Goal: Information Seeking & Learning: Learn about a topic

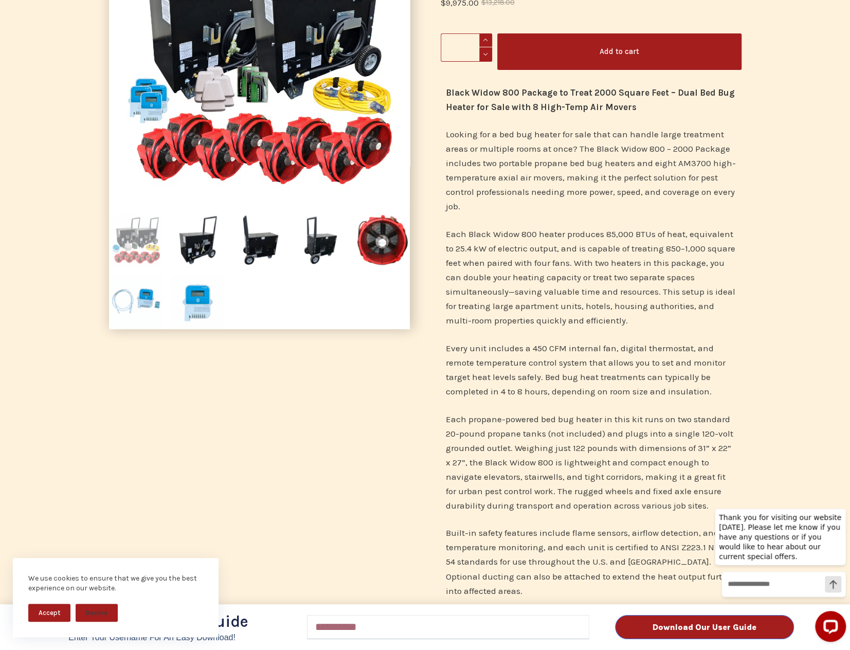
scroll to position [206, 0]
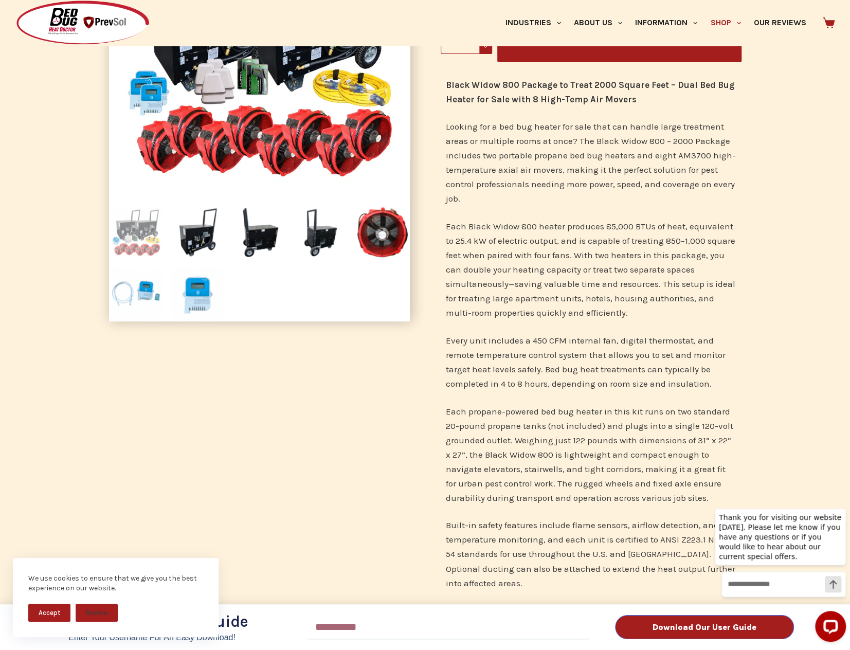
click at [57, 609] on button "Accept" at bounding box center [49, 613] width 42 height 18
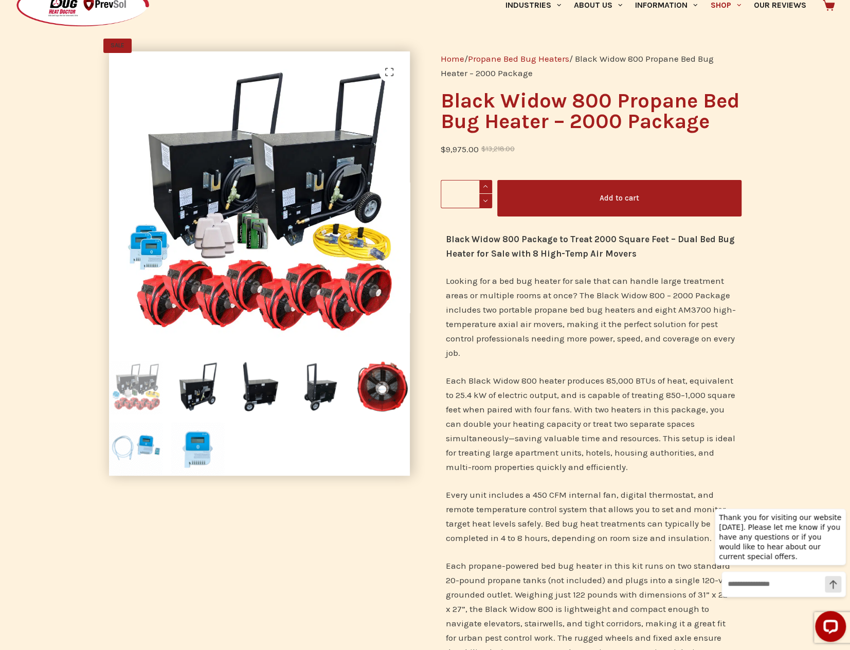
scroll to position [0, 0]
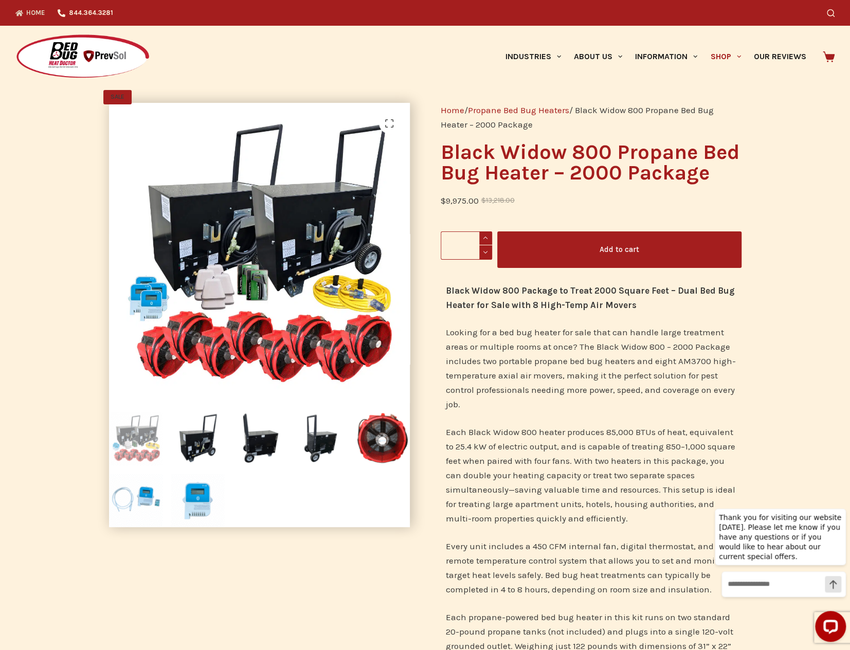
click at [31, 15] on link "Home" at bounding box center [33, 13] width 36 height 26
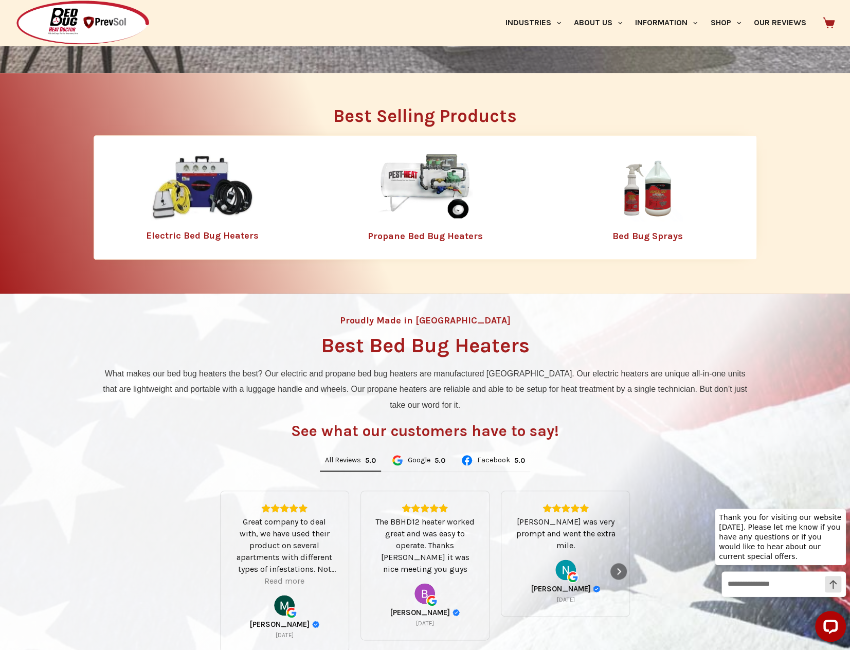
click at [416, 233] on link "Propane Bed Bug Heaters" at bounding box center [425, 235] width 115 height 11
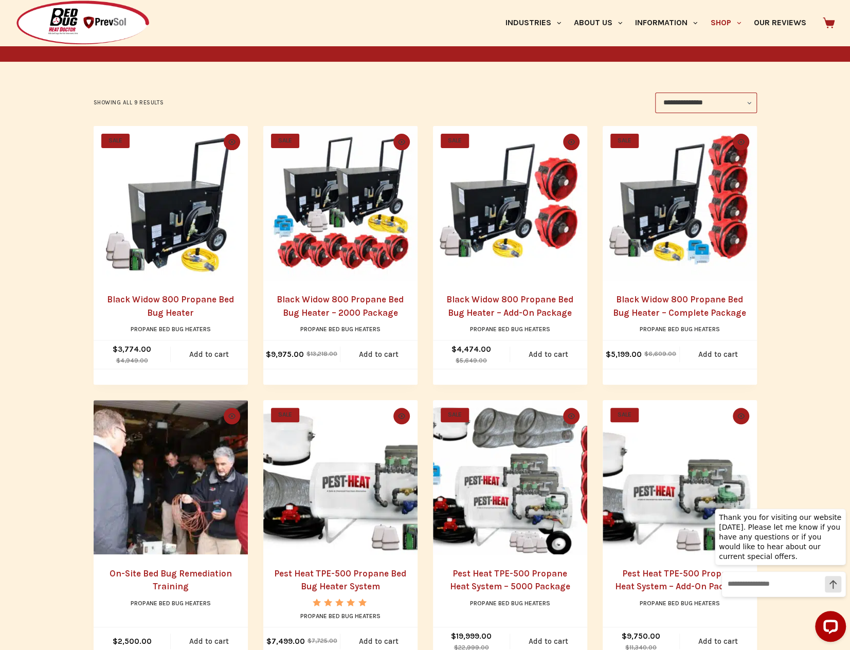
click at [360, 313] on link "Black Widow 800 Propane Bed Bug Heater – 2000 Package" at bounding box center [340, 306] width 127 height 24
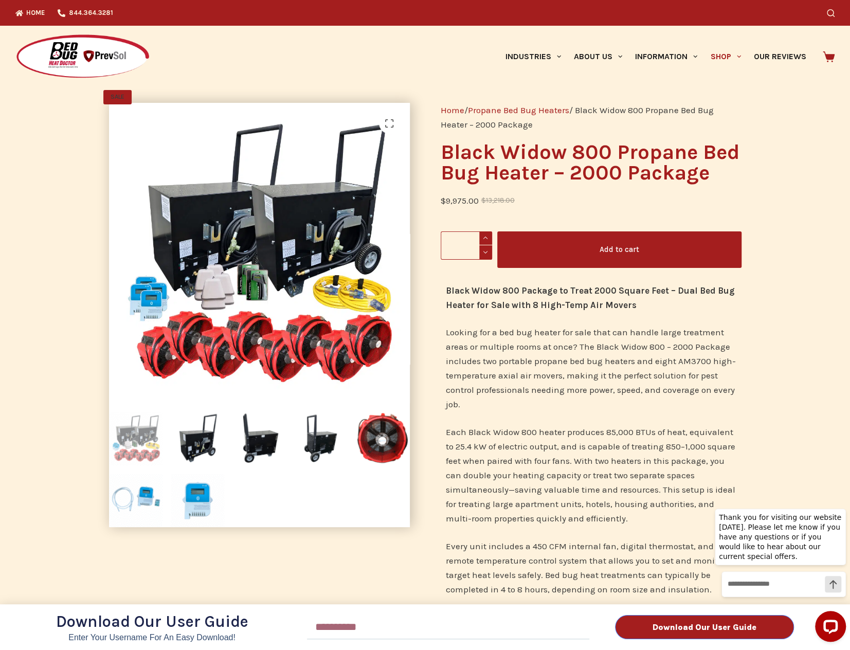
click at [25, 12] on div "Download Our User Guide Enter Your Username for an Easy Download! Email Downloa…" at bounding box center [425, 325] width 850 height 650
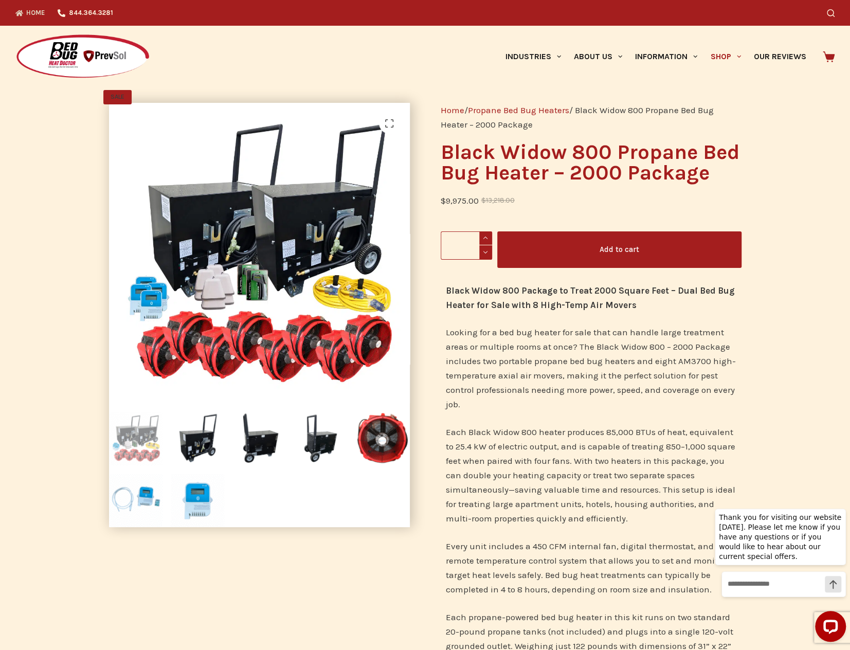
click at [29, 13] on link "Home" at bounding box center [33, 13] width 36 height 26
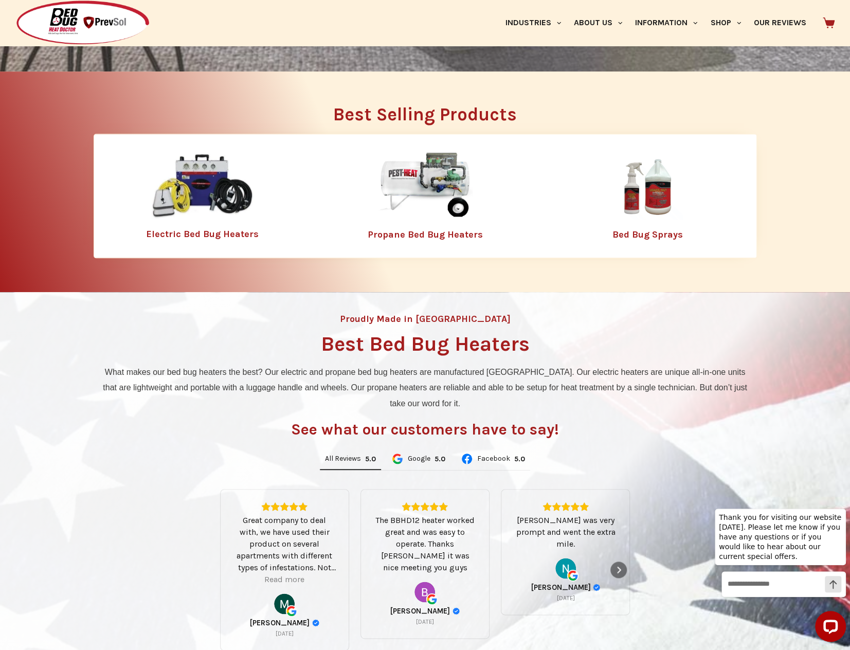
scroll to position [566, 0]
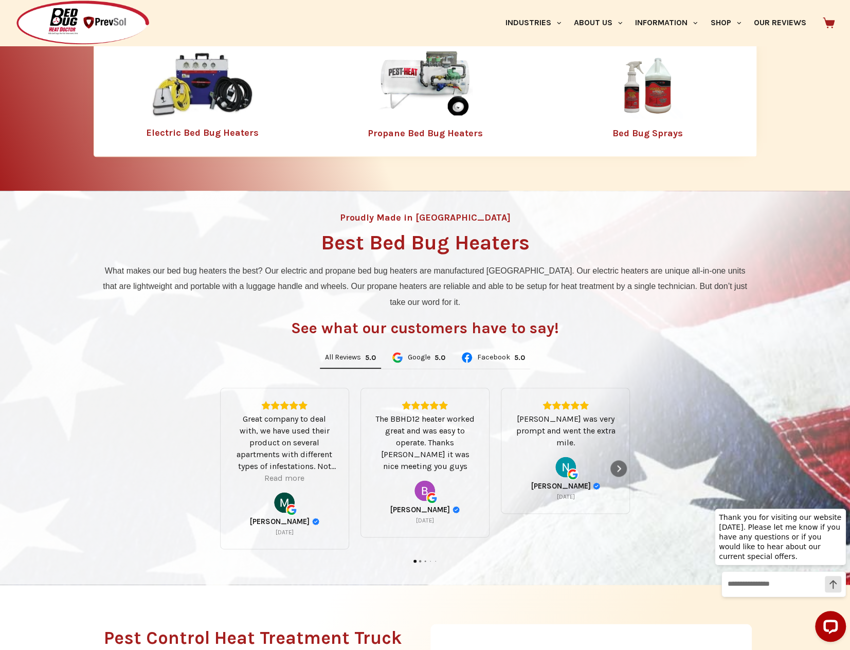
click at [651, 134] on link "Bed Bug Sprays" at bounding box center [648, 133] width 70 height 11
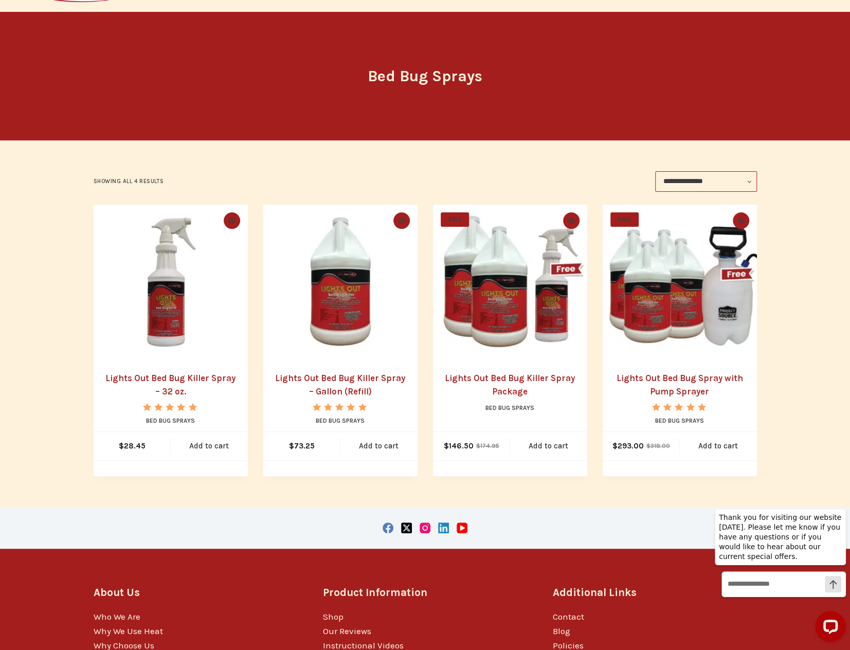
scroll to position [154, 0]
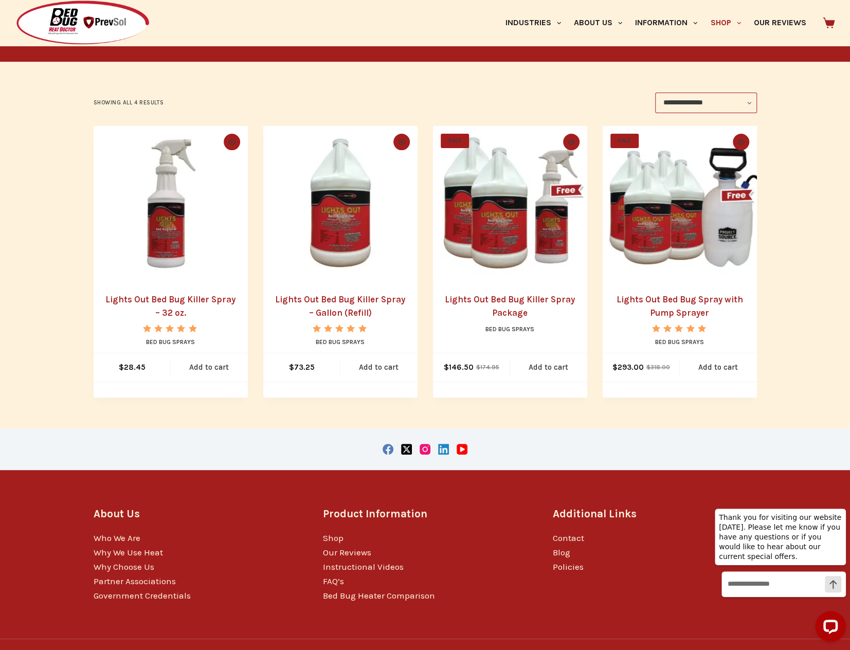
click at [147, 299] on link "Lights Out Bed Bug Killer Spray – 32 oz." at bounding box center [170, 306] width 130 height 24
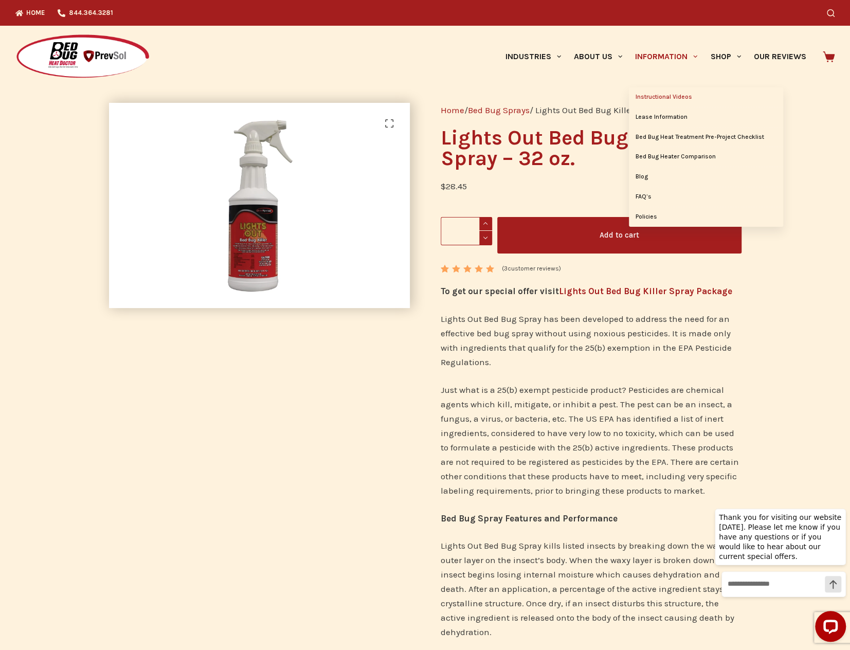
click at [664, 99] on link "Instructional Videos" at bounding box center [706, 97] width 154 height 20
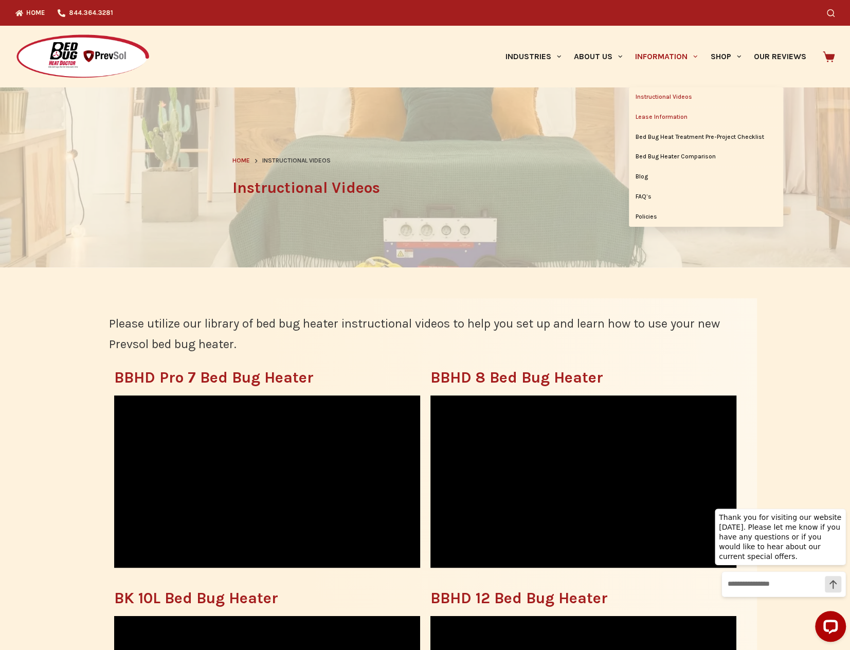
click at [662, 117] on link "Lease Information" at bounding box center [706, 118] width 154 height 20
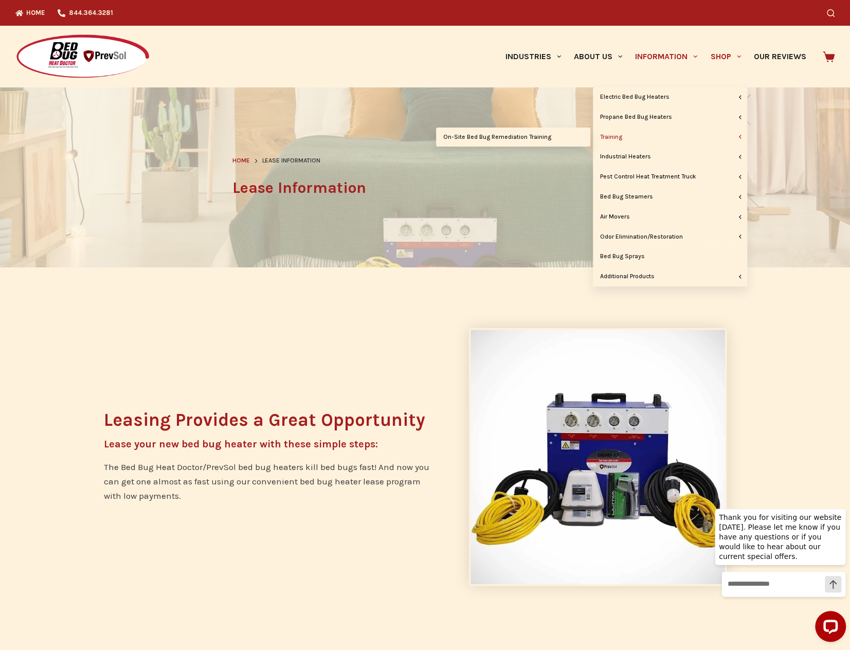
click at [619, 137] on link "Training" at bounding box center [670, 138] width 154 height 20
click at [491, 133] on link "On-Site Bed Bug Remediation Training" at bounding box center [513, 138] width 154 height 20
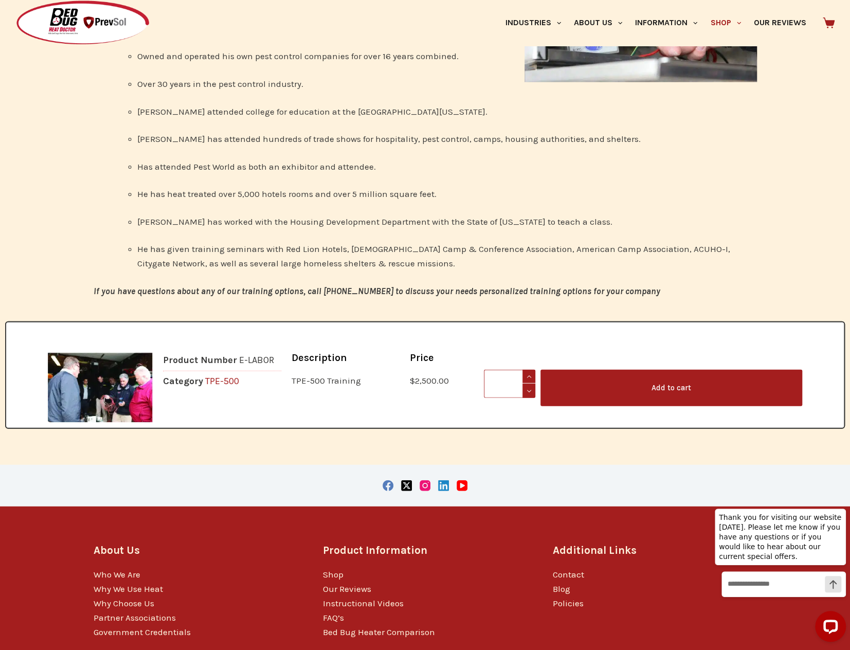
scroll to position [1446, 0]
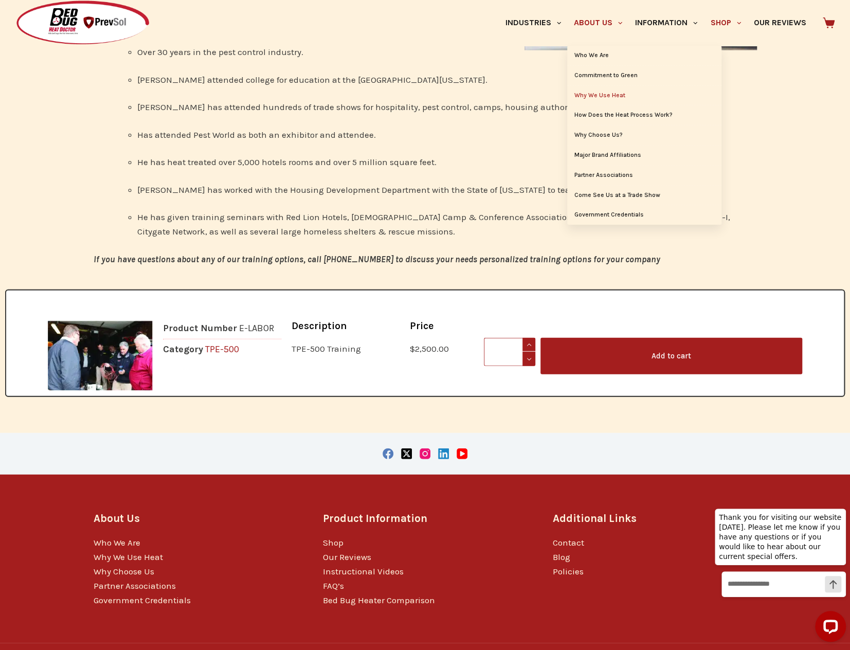
click at [608, 93] on link "Why We Use Heat" at bounding box center [644, 96] width 154 height 20
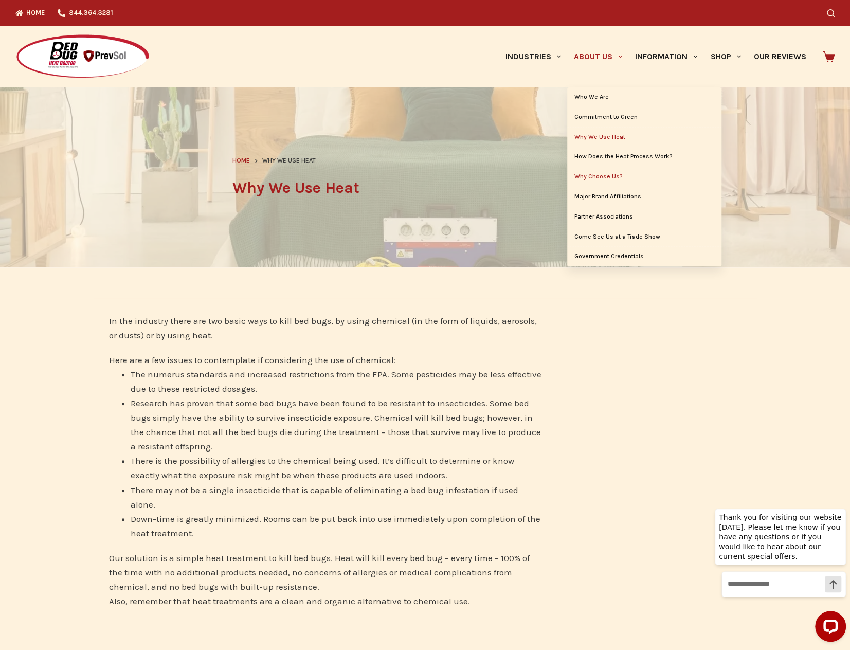
click at [597, 173] on link "Why Choose Us?" at bounding box center [644, 177] width 154 height 20
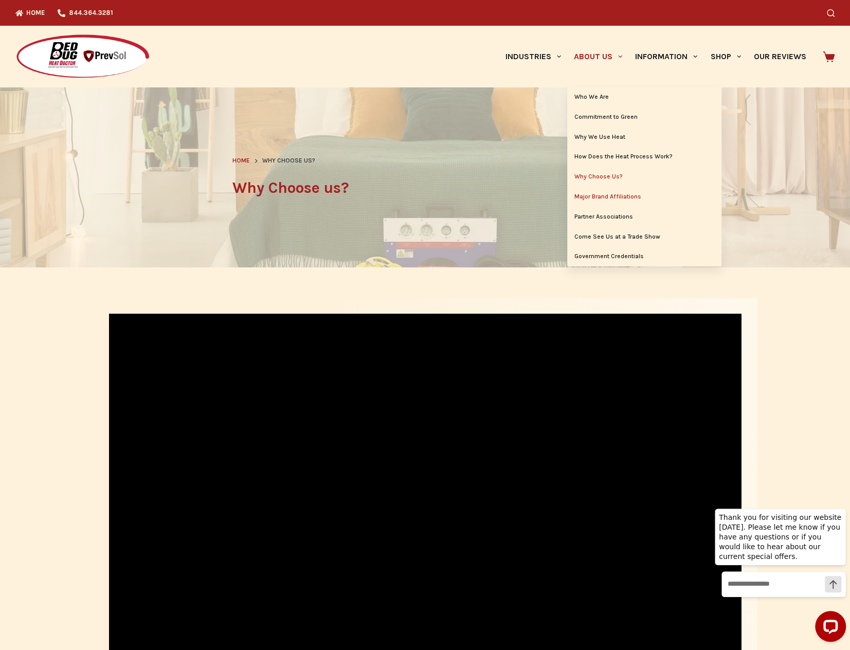
click at [605, 197] on link "Major Brand Affiliations" at bounding box center [644, 197] width 154 height 20
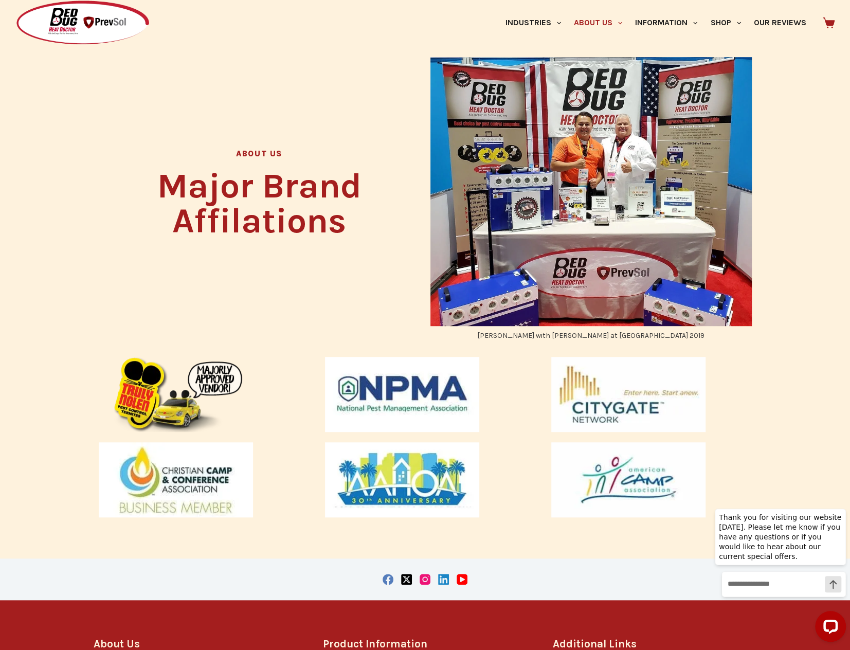
scroll to position [298, 0]
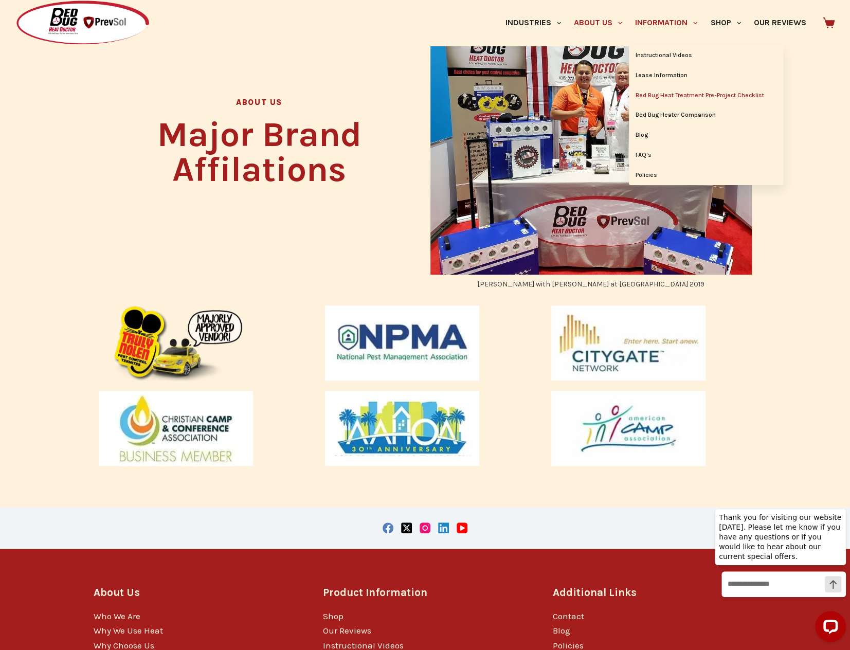
click at [712, 94] on link "Bed Bug Heat Treatment Pre-Project Checklist" at bounding box center [706, 96] width 154 height 20
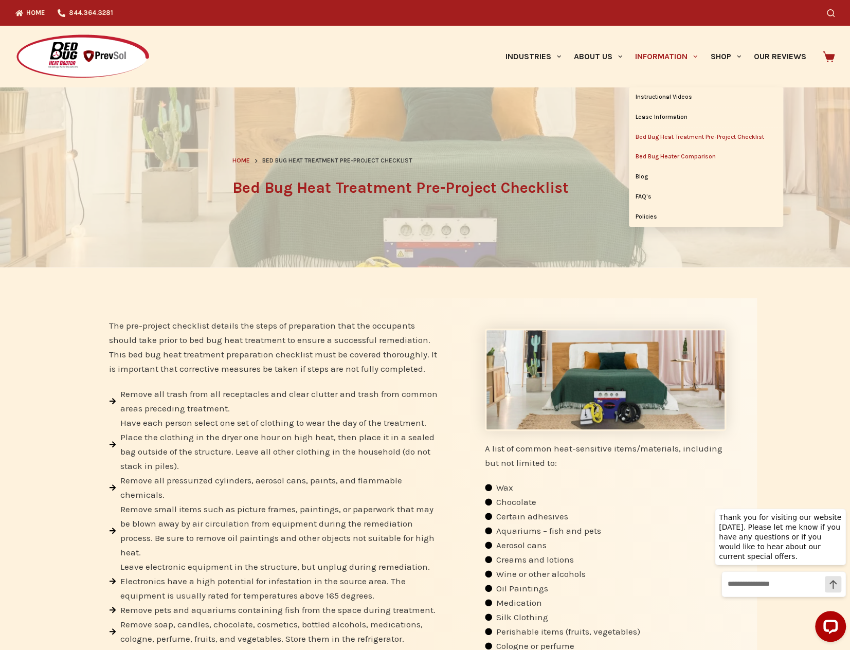
click at [681, 155] on link "Bed Bug Heater Comparison" at bounding box center [706, 157] width 154 height 20
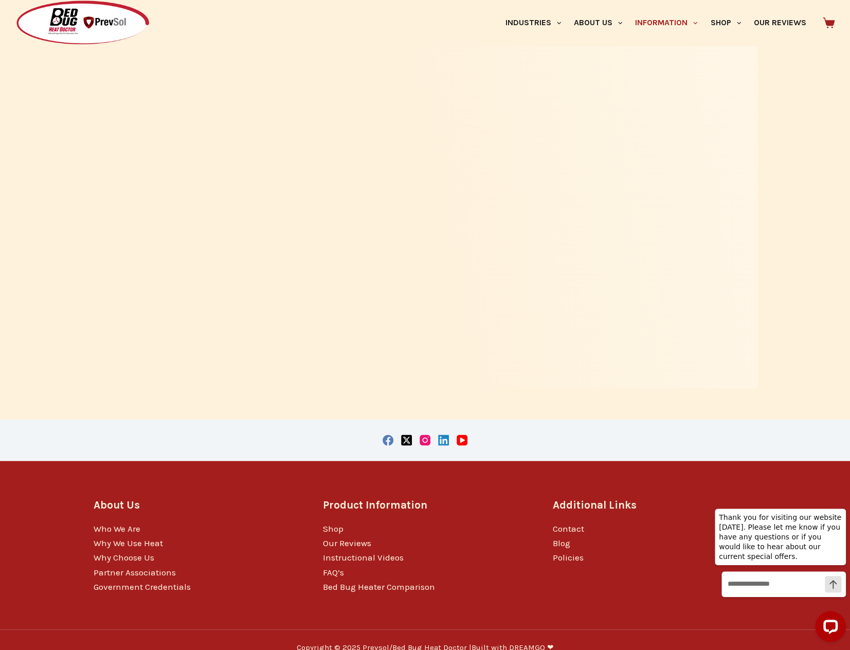
scroll to position [968, 0]
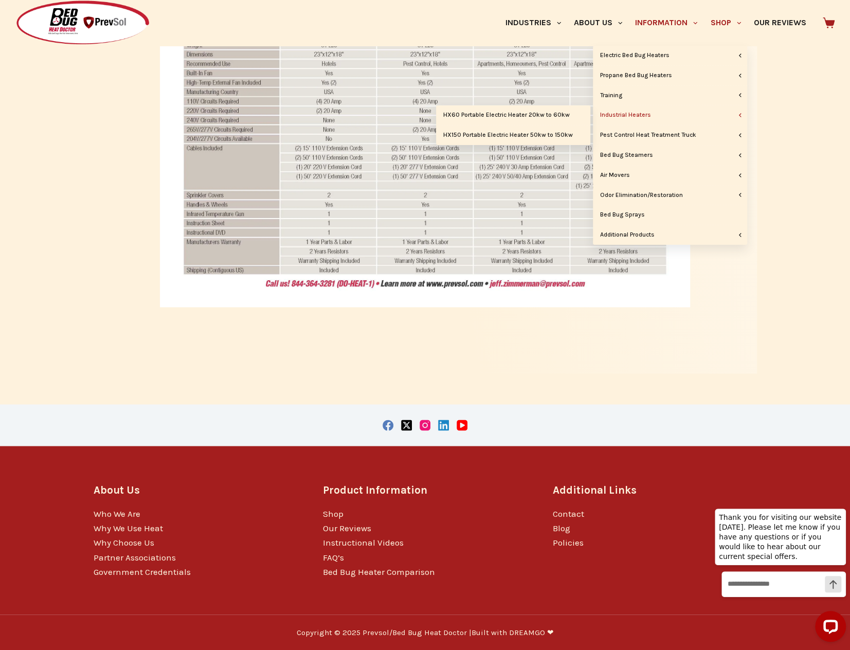
click at [639, 112] on link "Industrial Heaters" at bounding box center [670, 115] width 154 height 20
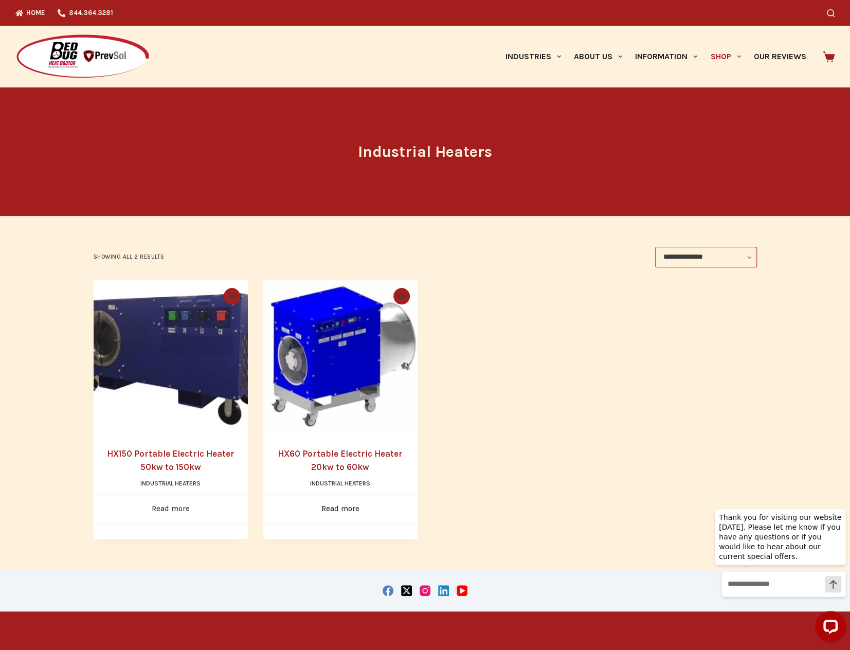
click at [186, 512] on link "Read more" at bounding box center [171, 509] width 154 height 28
click at [375, 361] on img "HX60 Portable Electric Heater 20kw to 60kw" at bounding box center [340, 357] width 154 height 154
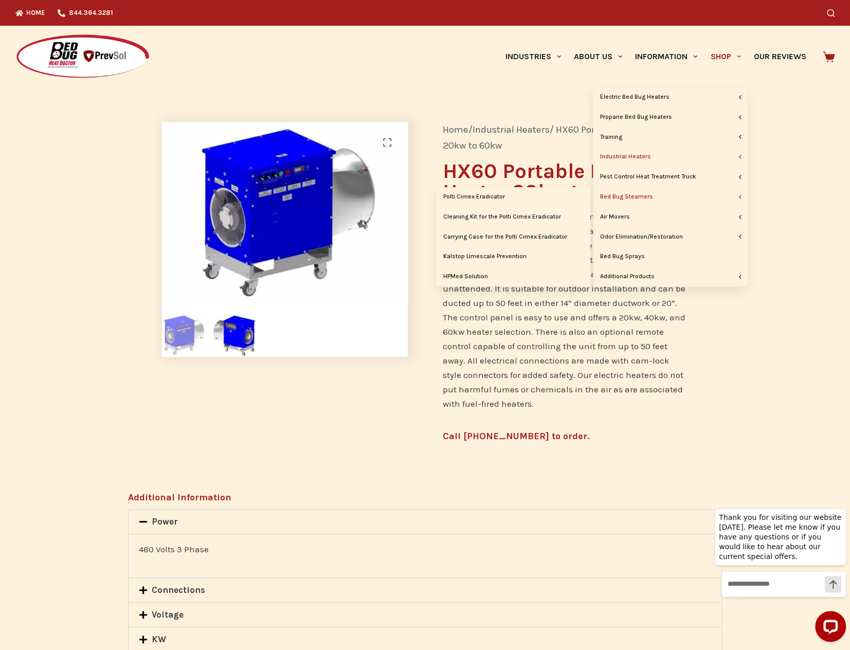
click at [631, 195] on link "Bed Bug Steamers" at bounding box center [670, 197] width 154 height 20
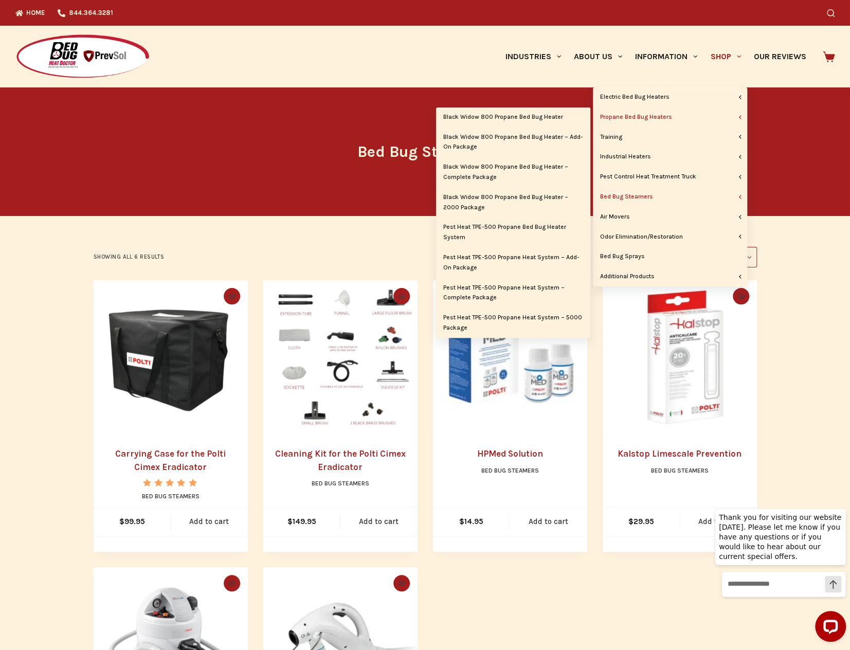
click at [649, 120] on link "Propane Bed Bug Heaters" at bounding box center [670, 118] width 154 height 20
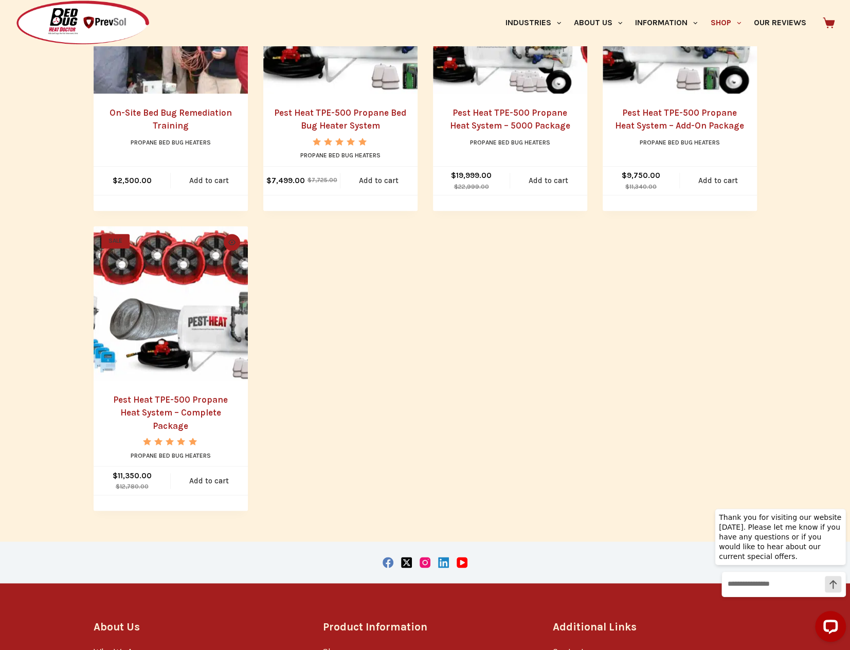
scroll to position [617, 0]
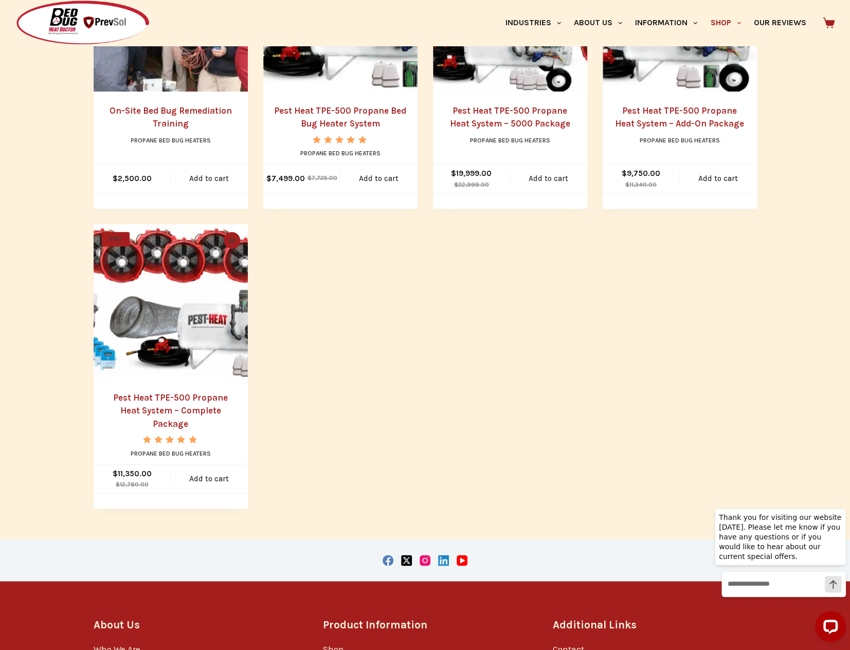
click at [197, 397] on link "Pest Heat TPE-500 Propane Heat System – Complete Package" at bounding box center [170, 411] width 115 height 37
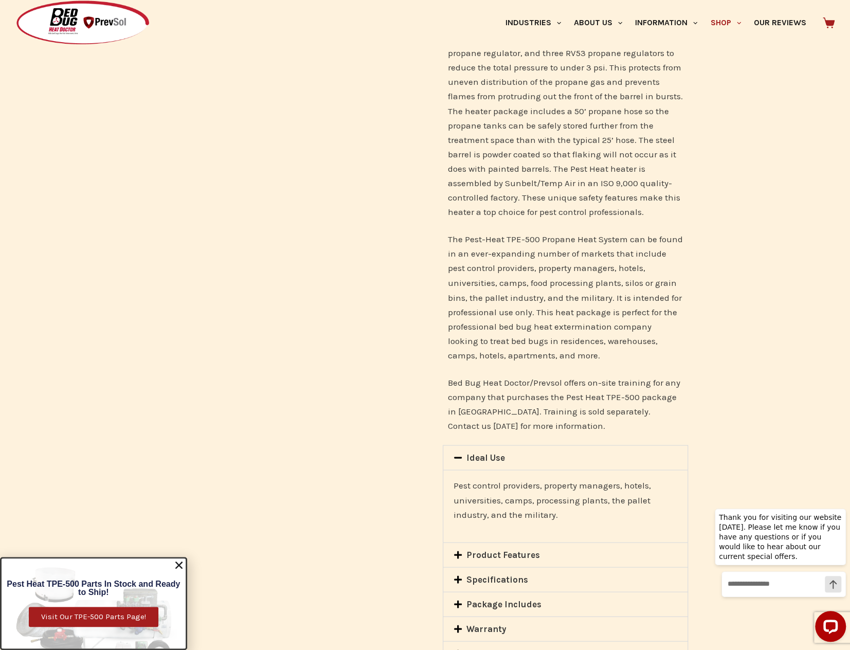
scroll to position [977, 0]
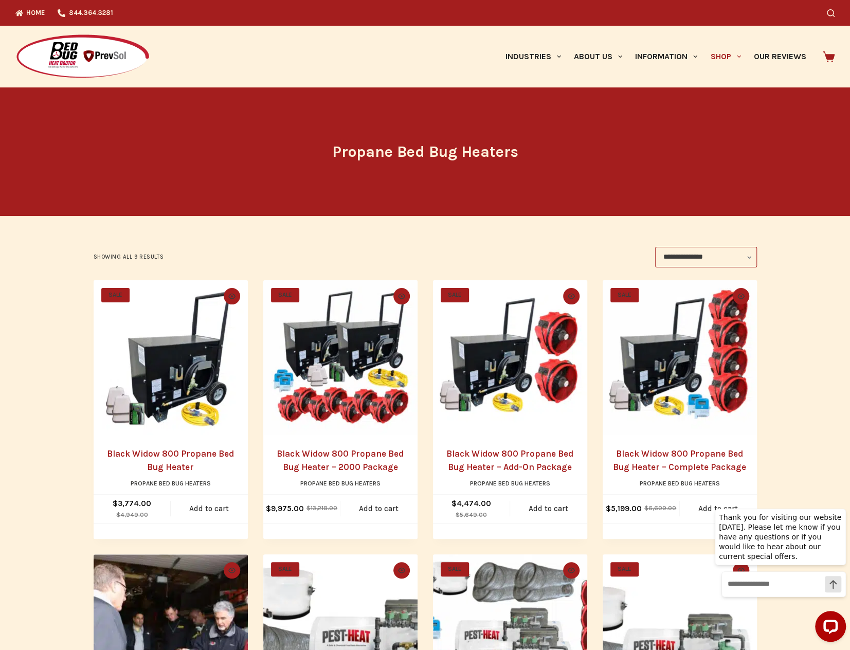
scroll to position [103, 0]
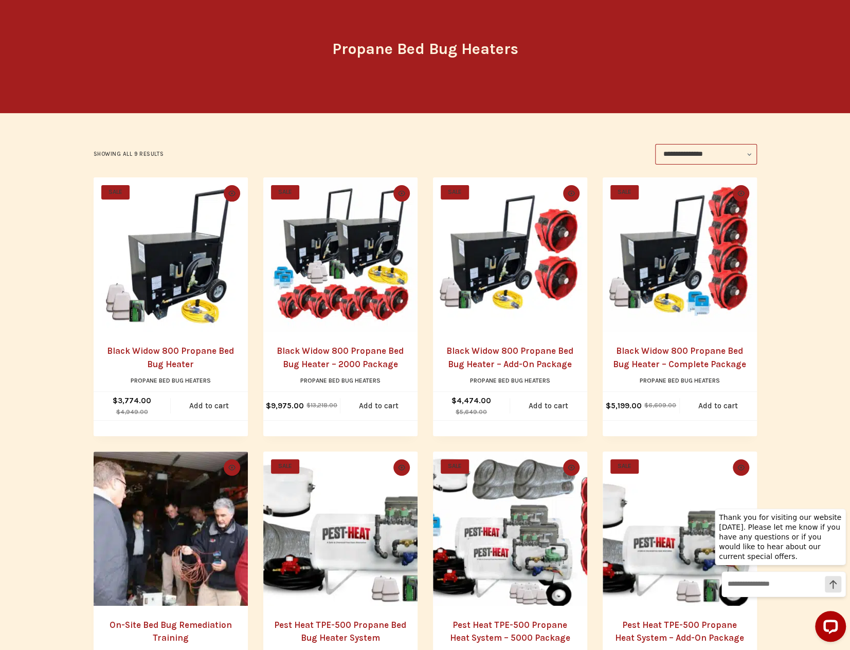
click at [353, 350] on link "Black Widow 800 Propane Bed Bug Heater – 2000 Package" at bounding box center [340, 358] width 127 height 24
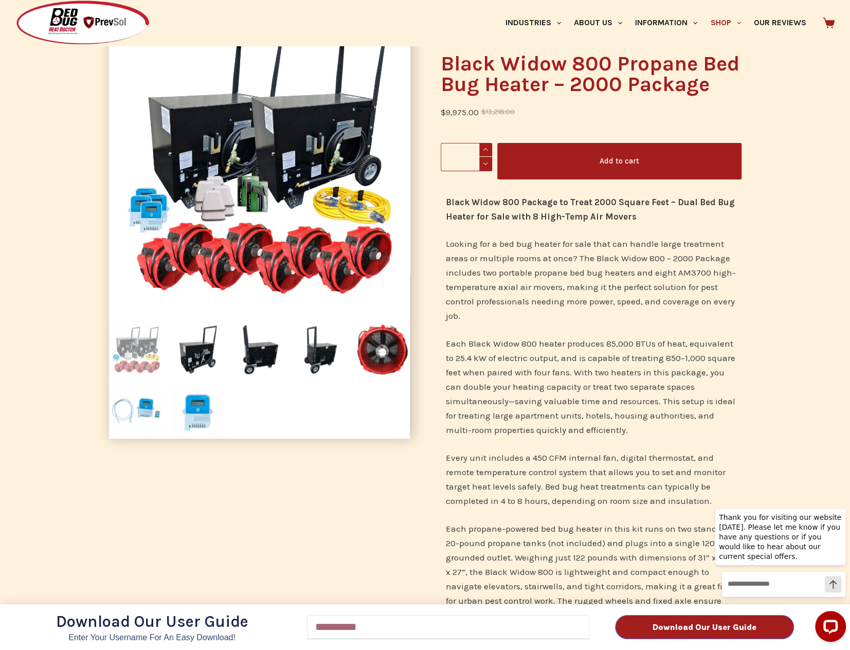
scroll to position [154, 0]
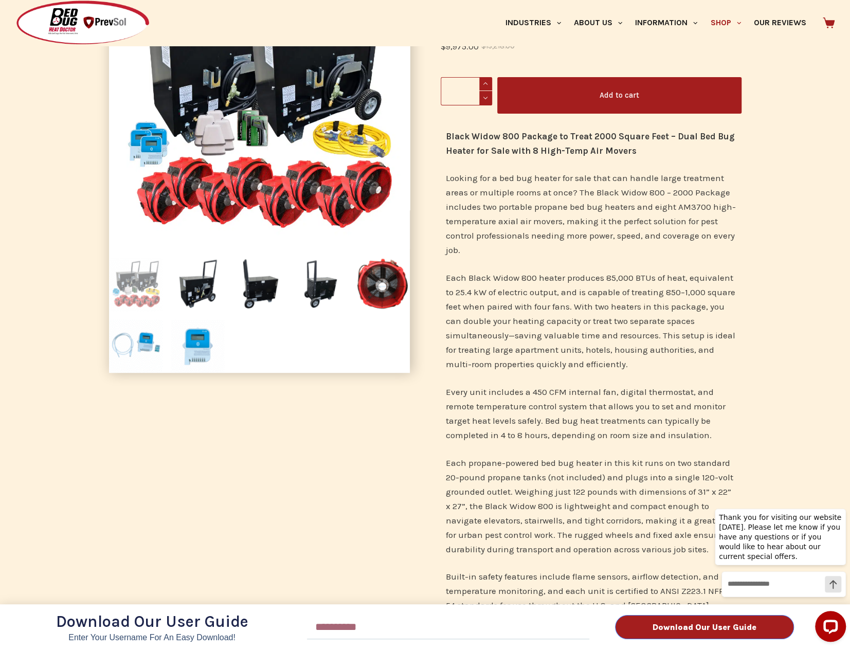
drag, startPoint x: 442, startPoint y: 138, endPoint x: 731, endPoint y: 161, distance: 290.1
click at [741, 162] on div "Download Our User Guide Enter Your Username for an Easy Download! Email Downloa…" at bounding box center [425, 325] width 850 height 650
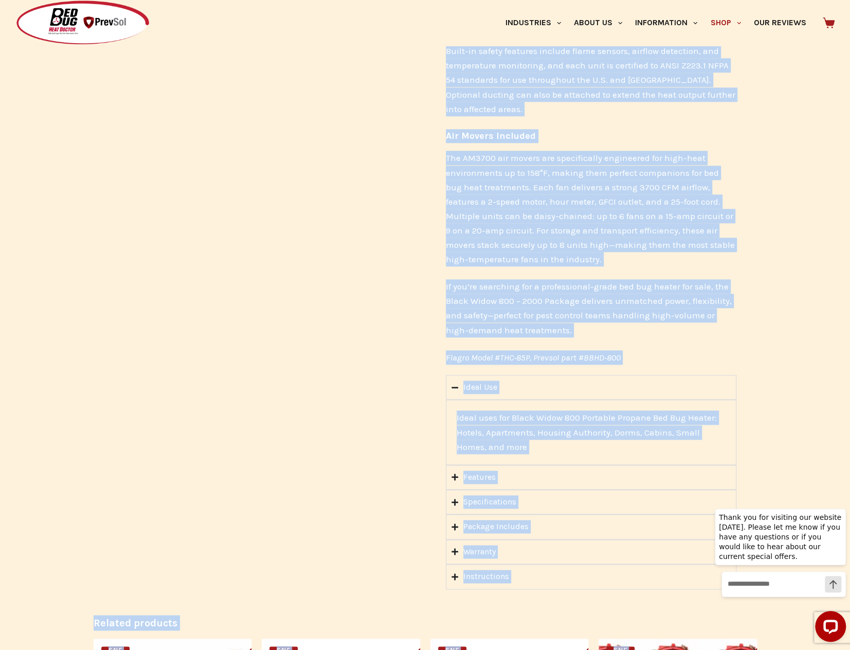
scroll to position [765, 0]
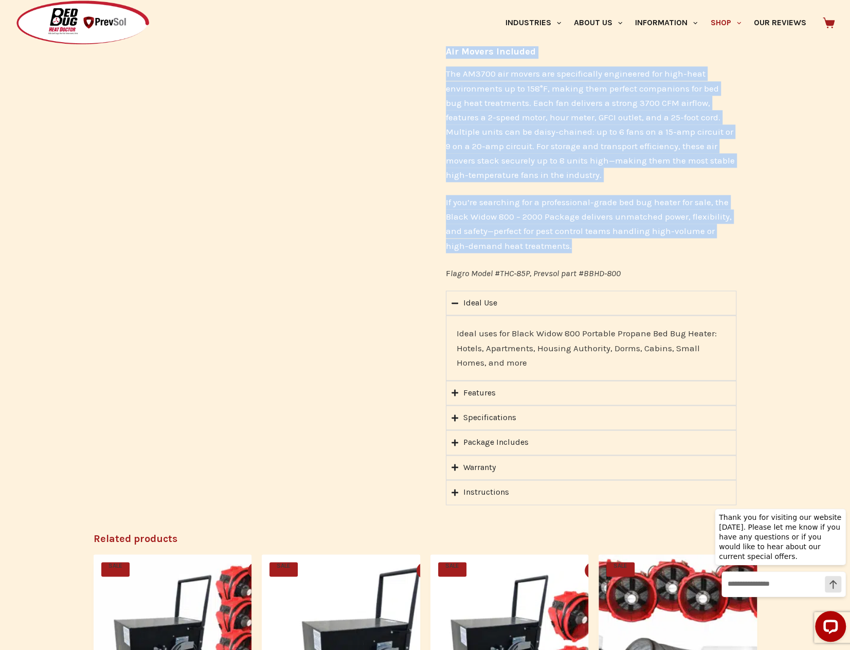
drag, startPoint x: 446, startPoint y: 135, endPoint x: 633, endPoint y: 285, distance: 239.8
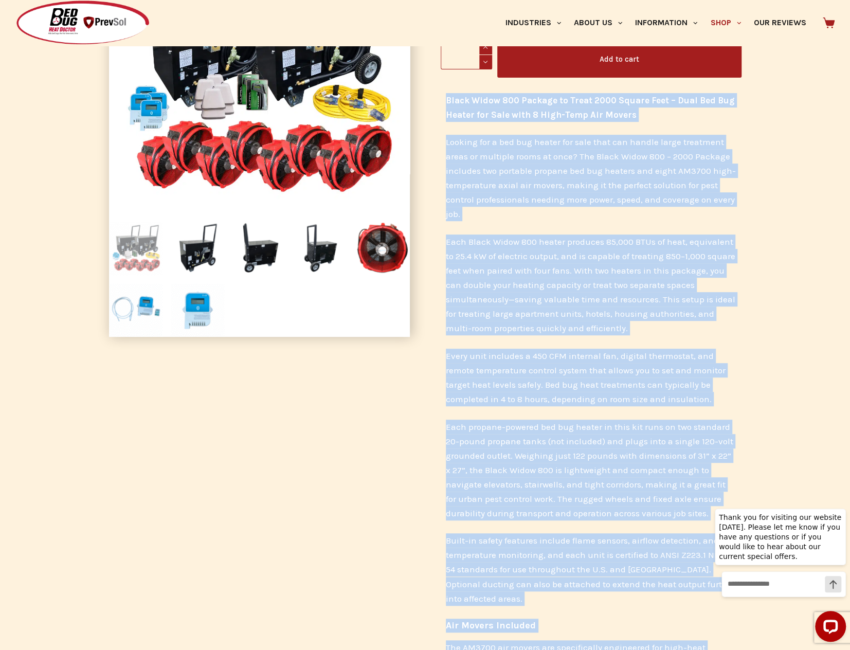
scroll to position [175, 0]
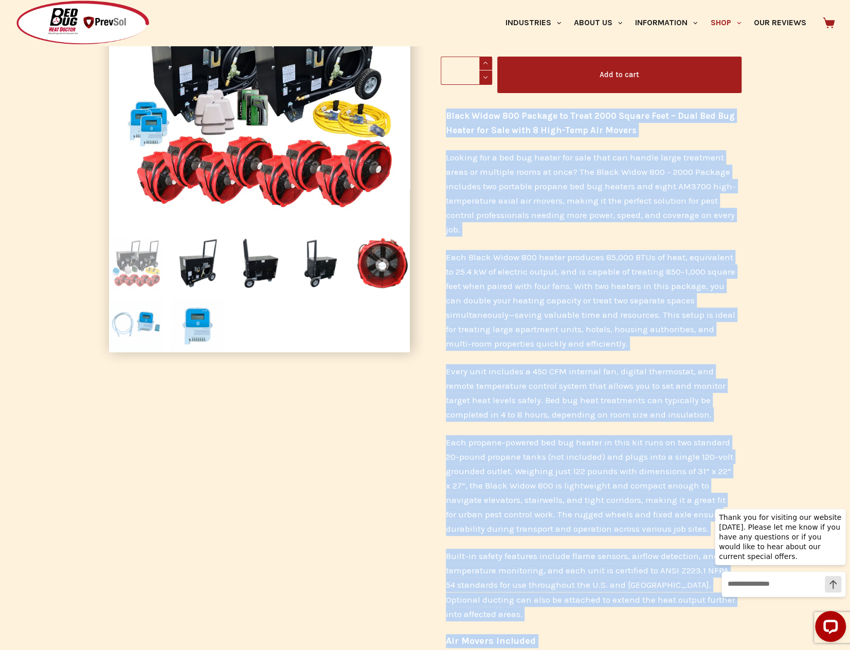
drag, startPoint x: 543, startPoint y: 367, endPoint x: 437, endPoint y: 113, distance: 275.2
click at [437, 113] on div "Home / Propane Bed Bug Heaters / Black Widow 800 Propane Bed Bug Heater – 2000 …" at bounding box center [591, 514] width 332 height 1203
copy div "Black Widow 800 Package to Treat 2000 Square Feet – Dual Bed Bug Heater for Sal…"
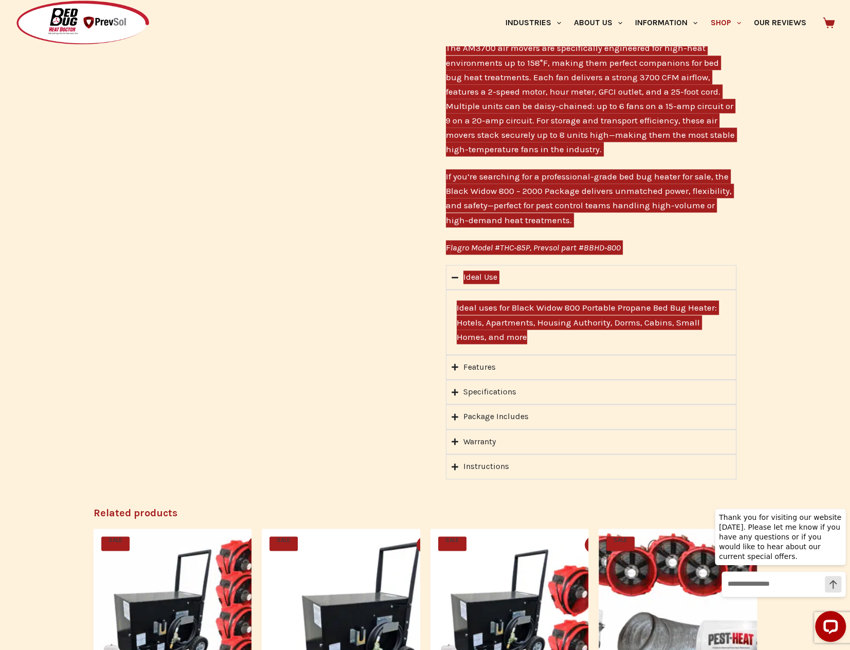
scroll to position [844, 0]
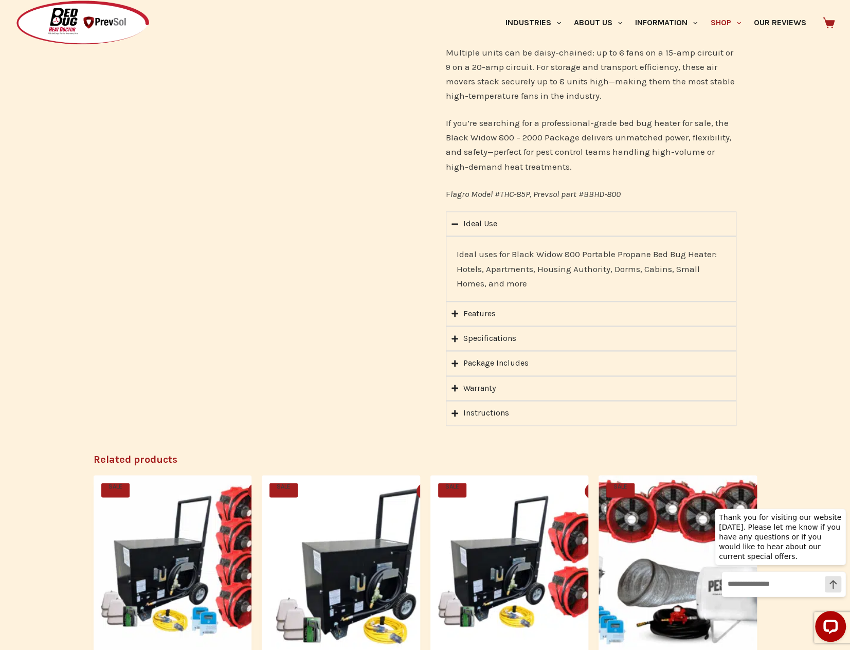
click at [486, 316] on div "Features" at bounding box center [480, 313] width 32 height 13
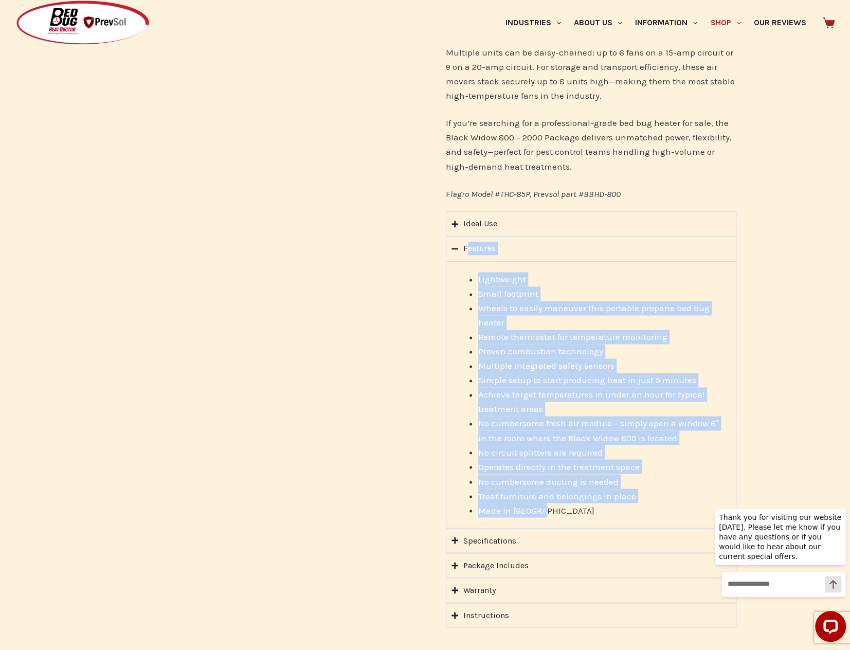
drag, startPoint x: 568, startPoint y: 510, endPoint x: 463, endPoint y: 244, distance: 285.5
click at [463, 244] on place\<\/li\>\a\<\/ul\>\a "Features Lightweight Small footprint Wheels to easily maneuver this portable pr…" at bounding box center [591, 382] width 291 height 292
copy place\<\/li\>\a\<\/ul\>\a "Features Lightweight Small footprint Wheels to easily maneuver this portable pr…"
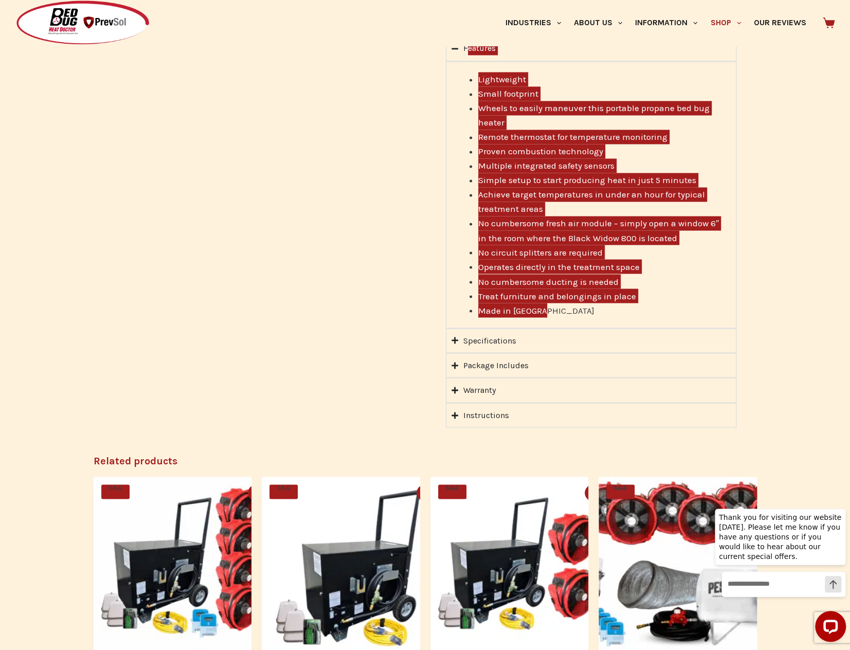
scroll to position [1050, 0]
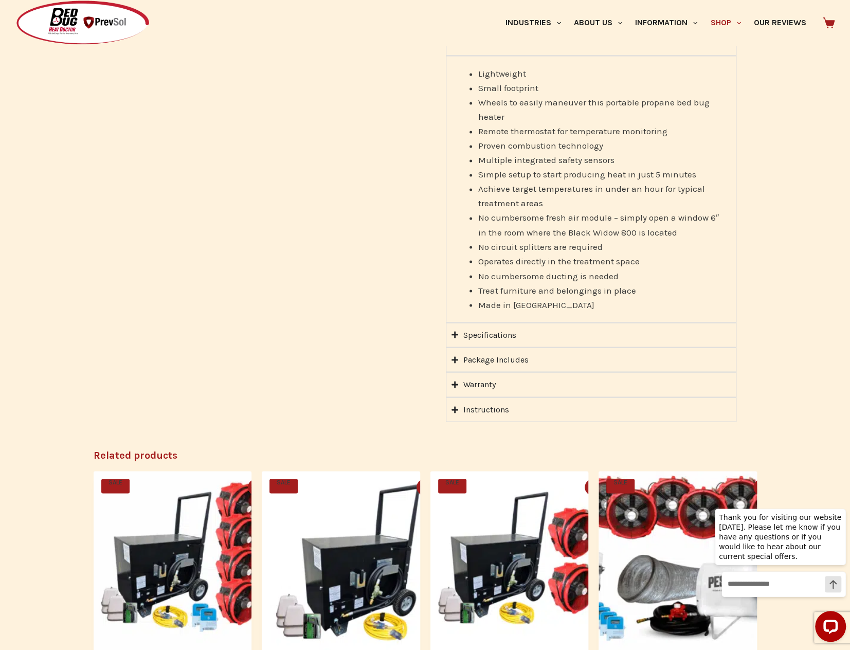
click at [456, 335] on icon "Accordion. Open links with Enter or Space, close with Escape, and navigate with…" at bounding box center [455, 335] width 7 height 8
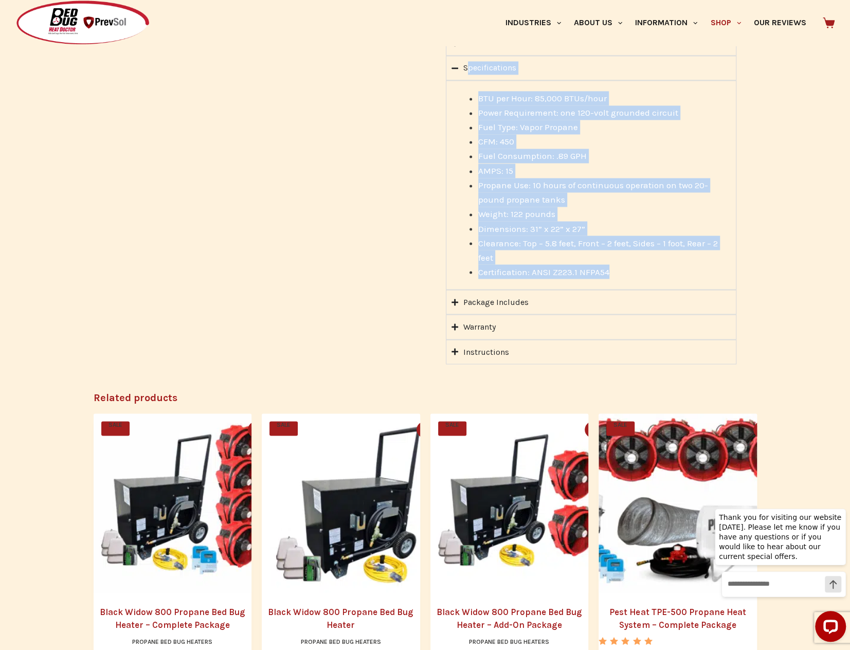
drag, startPoint x: 618, startPoint y: 270, endPoint x: 464, endPoint y: 64, distance: 257.2
click at [464, 64] on Canada\<\/p\>\a "Specifications BTU per Hour: 85,000 BTUs/hour Power Requirement: one 120-volt g…" at bounding box center [591, 173] width 291 height 234
copy Canada\<\/p\>\a "Specifications BTU per Hour: 85,000 BTUs/hour Power Requirement: one 120-volt g…"
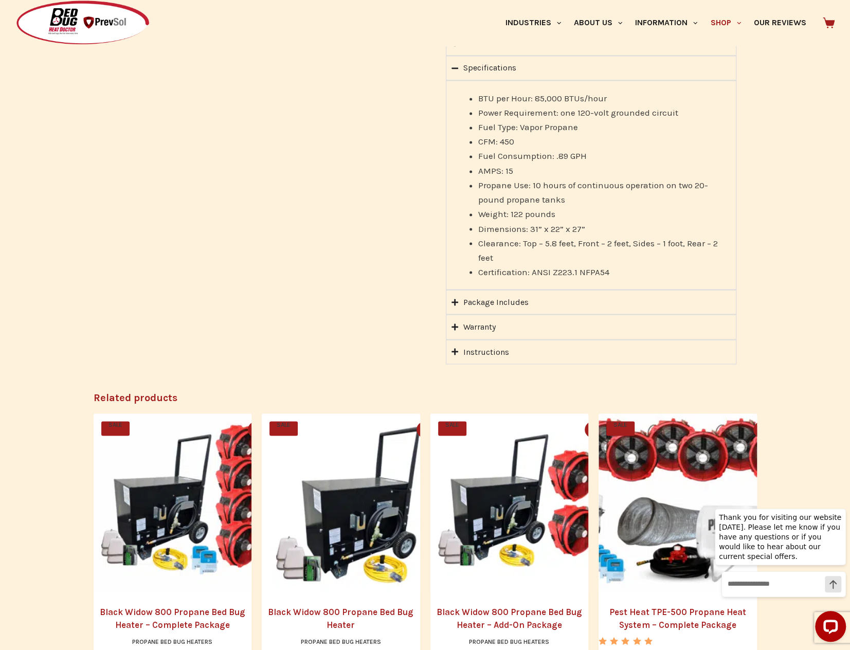
click at [486, 297] on div "Package Includes" at bounding box center [496, 301] width 65 height 13
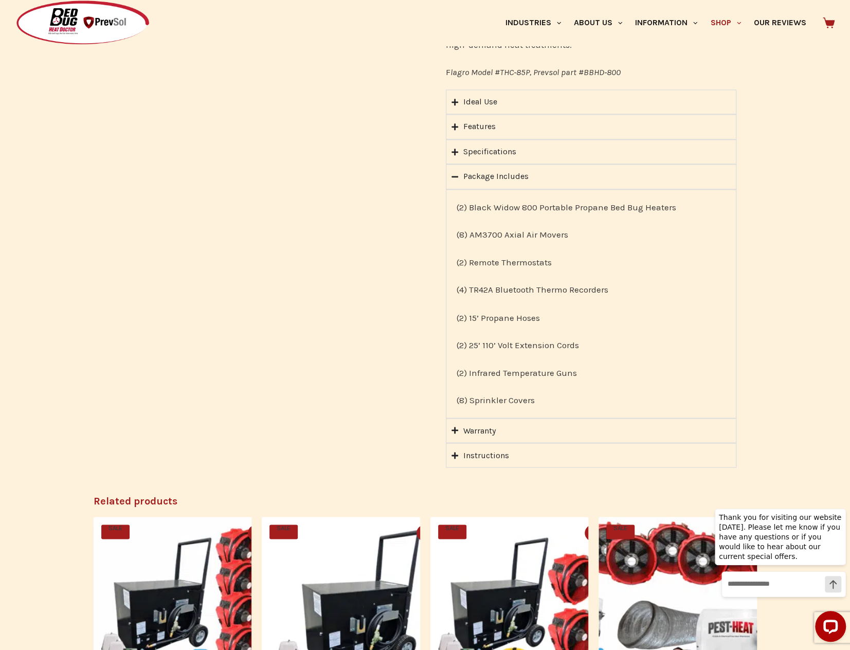
scroll to position [895, 0]
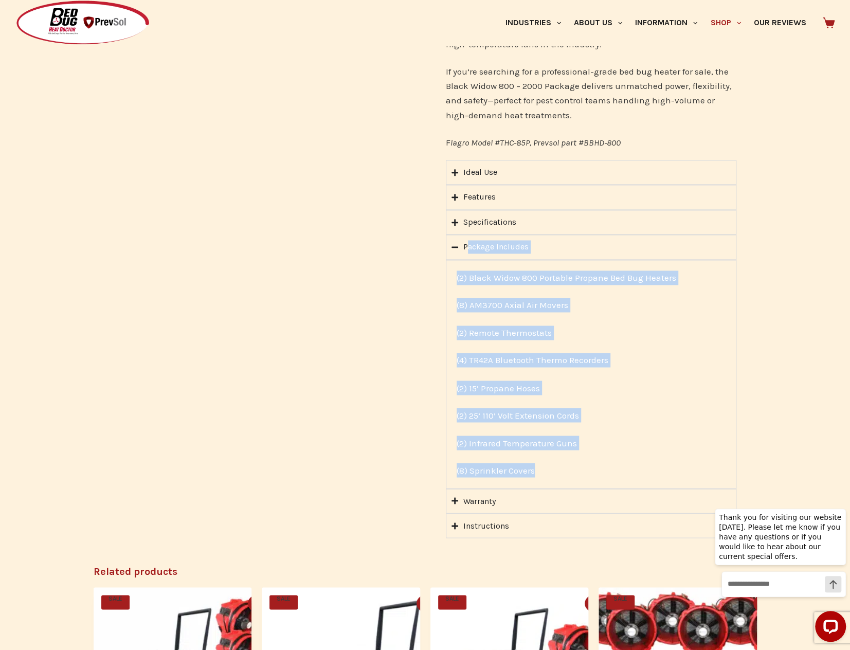
drag, startPoint x: 547, startPoint y: 473, endPoint x: 463, endPoint y: 242, distance: 245.4
click at [463, 242] on Covers\<\/p\>\a "Package Includes (2) Black Widow 800 Portable Propane Bed Bug Heaters (8) AM370…" at bounding box center [591, 362] width 291 height 254
copy Covers\<\/p\>\a "Package Includes (2) Black Widow 800 Portable Propane Bed Bug Heaters (8) AM370…"
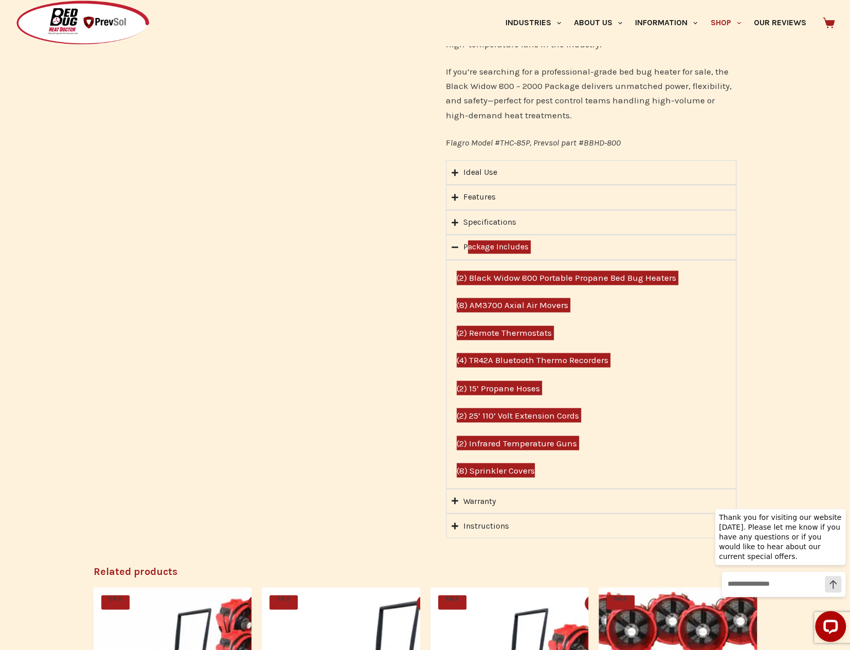
scroll to position [998, 0]
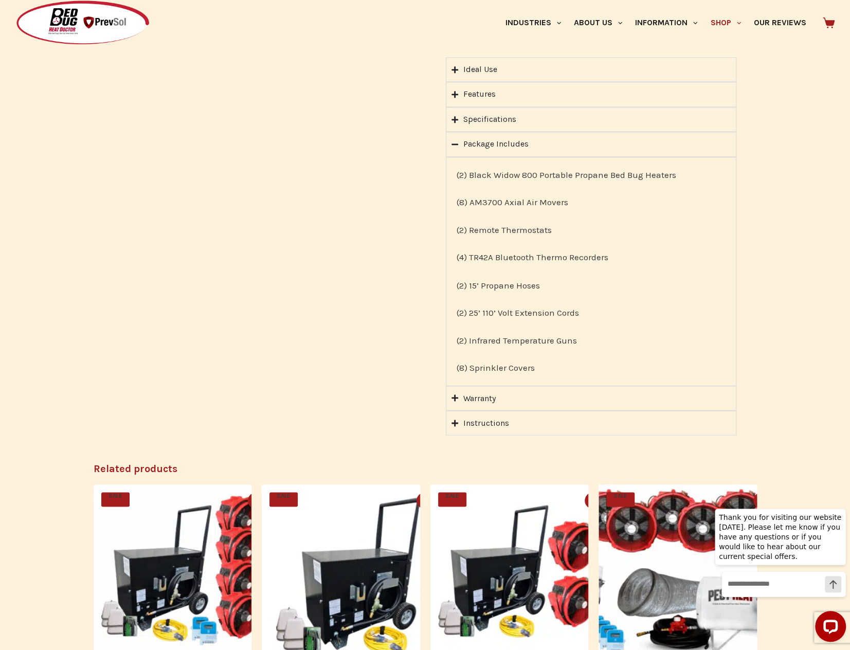
click at [468, 396] on div "Warranty" at bounding box center [480, 398] width 32 height 13
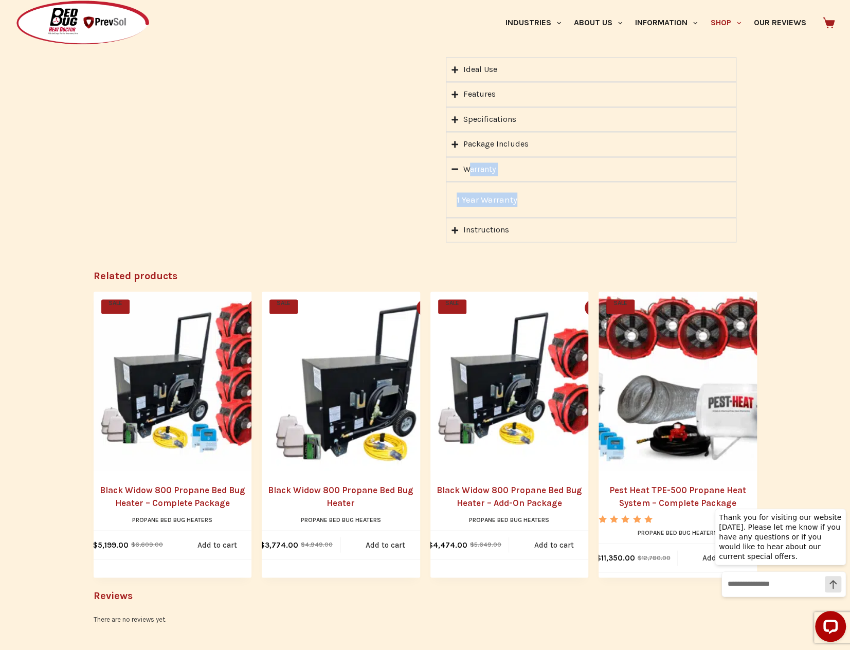
drag, startPoint x: 523, startPoint y: 194, endPoint x: 464, endPoint y: 162, distance: 67.0
click at [464, 162] on details "Warranty 1 Year Warranty" at bounding box center [591, 187] width 291 height 61
copy details "Warranty 1 Year Warranty"
click at [454, 229] on icon "Accordion. Open links with Enter or Space, close with Escape, and navigate with…" at bounding box center [455, 230] width 7 height 8
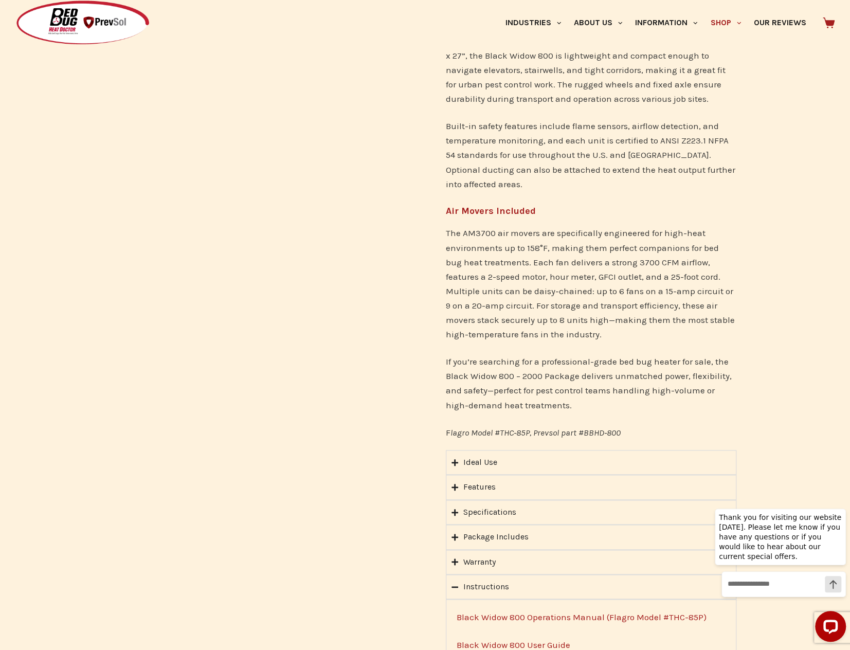
scroll to position [432, 0]
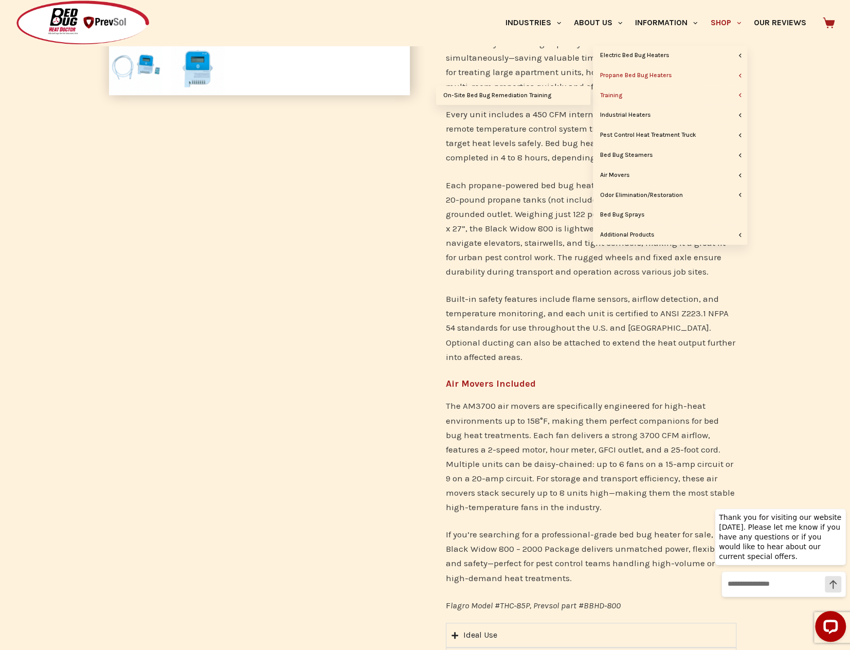
click at [616, 93] on link "Training" at bounding box center [670, 96] width 154 height 20
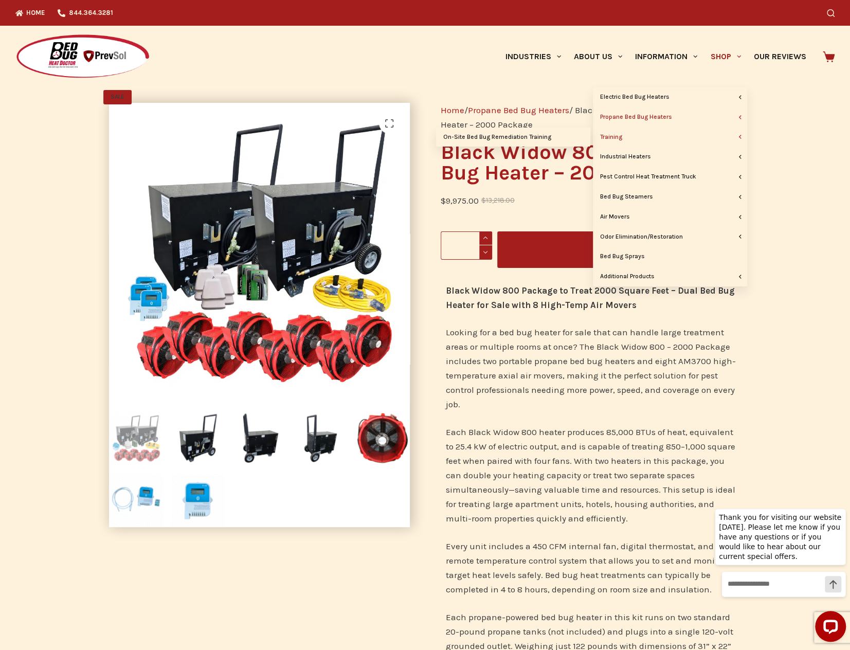
click at [624, 138] on link "Training" at bounding box center [670, 138] width 154 height 20
click at [534, 135] on link "On-Site Bed Bug Remediation Training" at bounding box center [513, 138] width 154 height 20
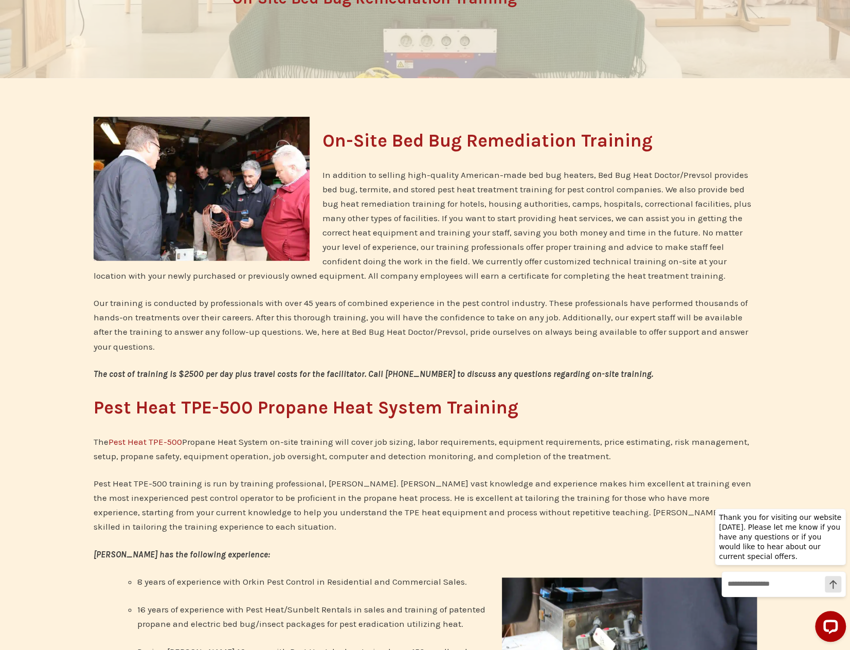
scroll to position [51, 0]
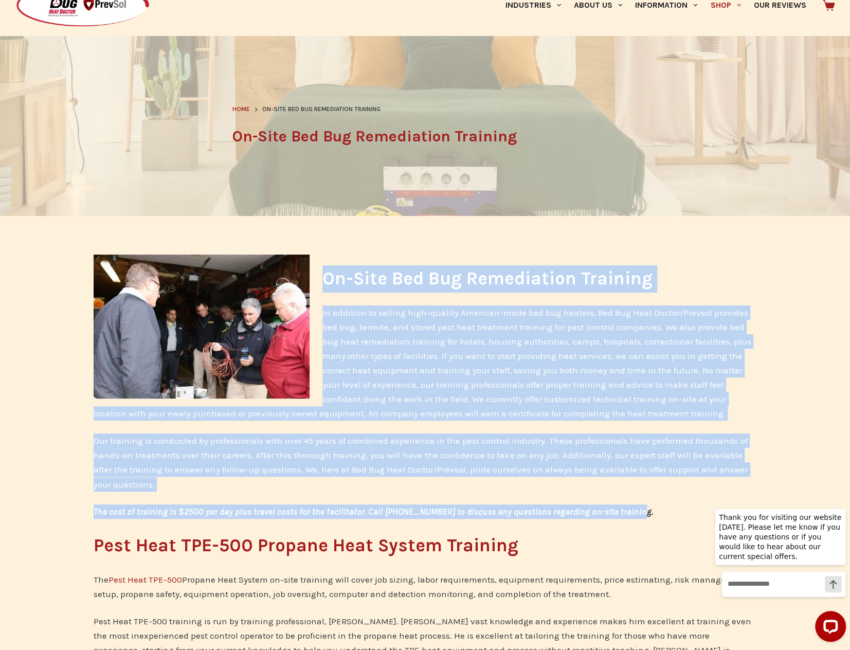
drag, startPoint x: 324, startPoint y: 280, endPoint x: 667, endPoint y: 503, distance: 409.0
copy div "Lo-Ipsu Dol Sit Ametconsect Adipisci El seddoeiu te incidid utla-etdolor Magnaa…"
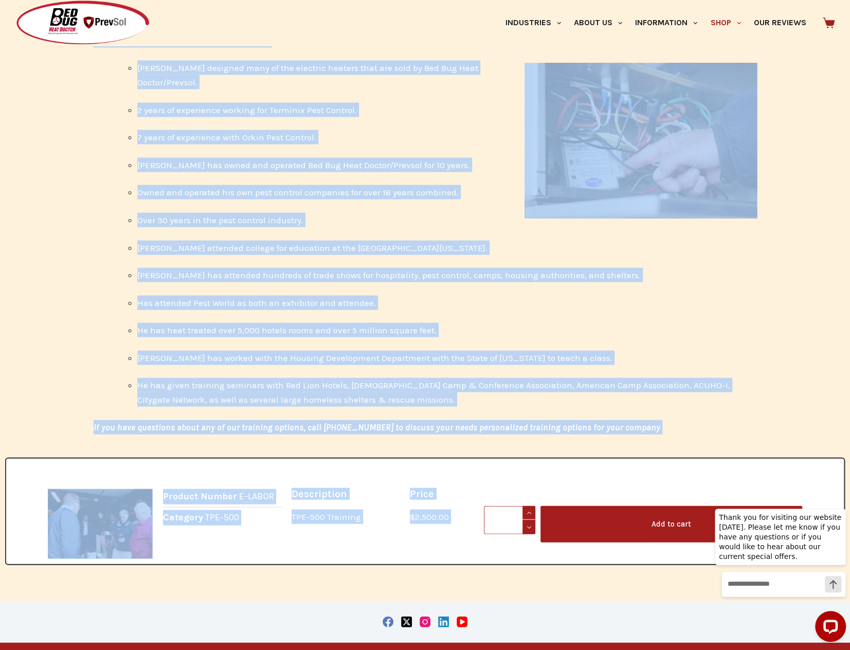
scroll to position [1411, 0]
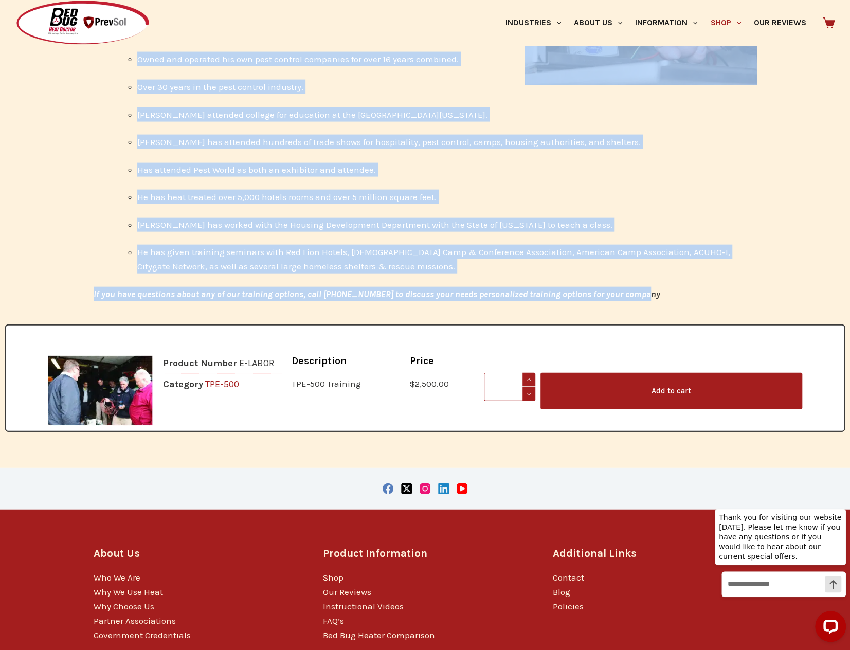
drag, startPoint x: 413, startPoint y: 174, endPoint x: 653, endPoint y: 269, distance: 258.0
copy div "Lore Ipsumdolors Ametcons Ad elit seddo eiusmodt in utl etdol magn aliquaeni ad…"
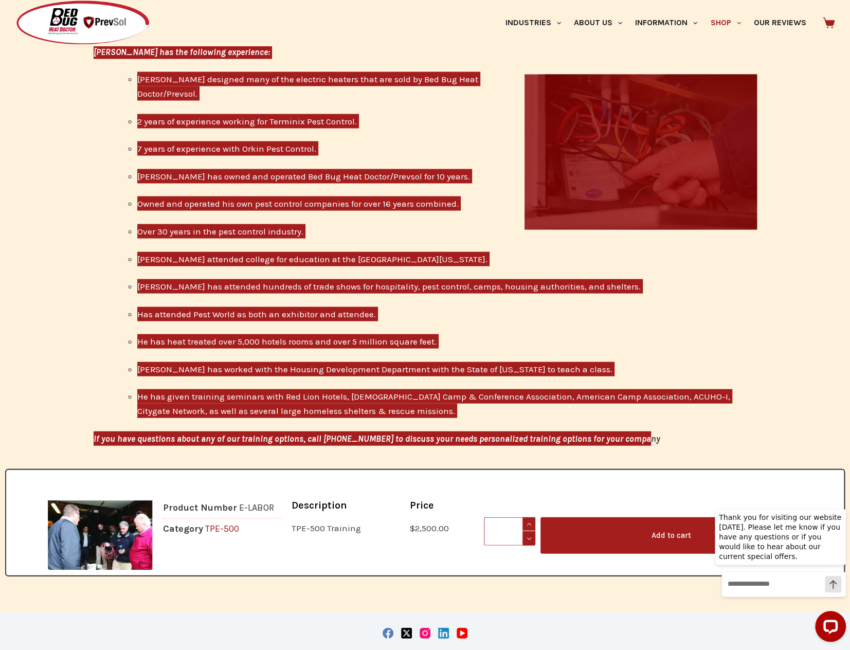
scroll to position [1240, 0]
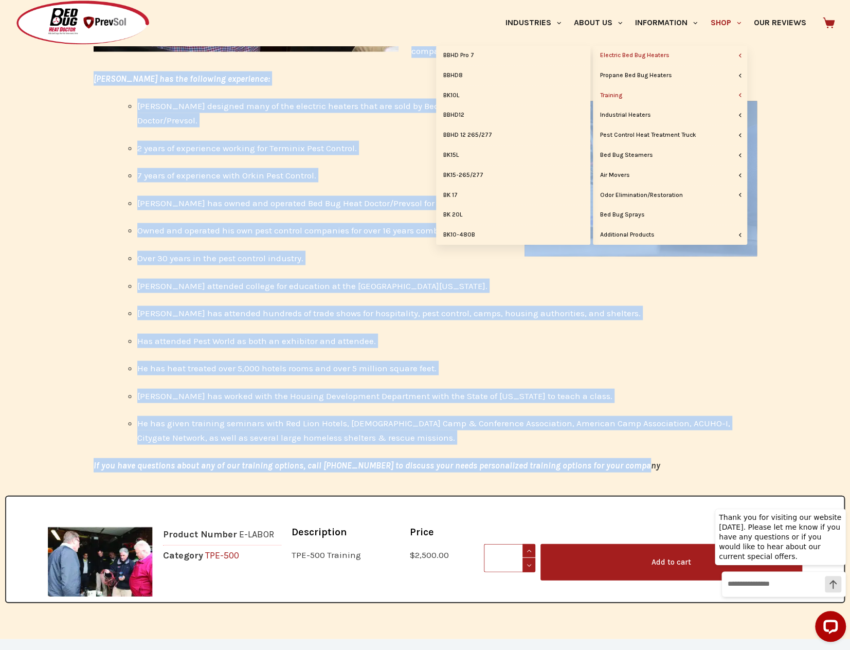
click at [645, 56] on link "Electric Bed Bug Heaters" at bounding box center [670, 56] width 154 height 20
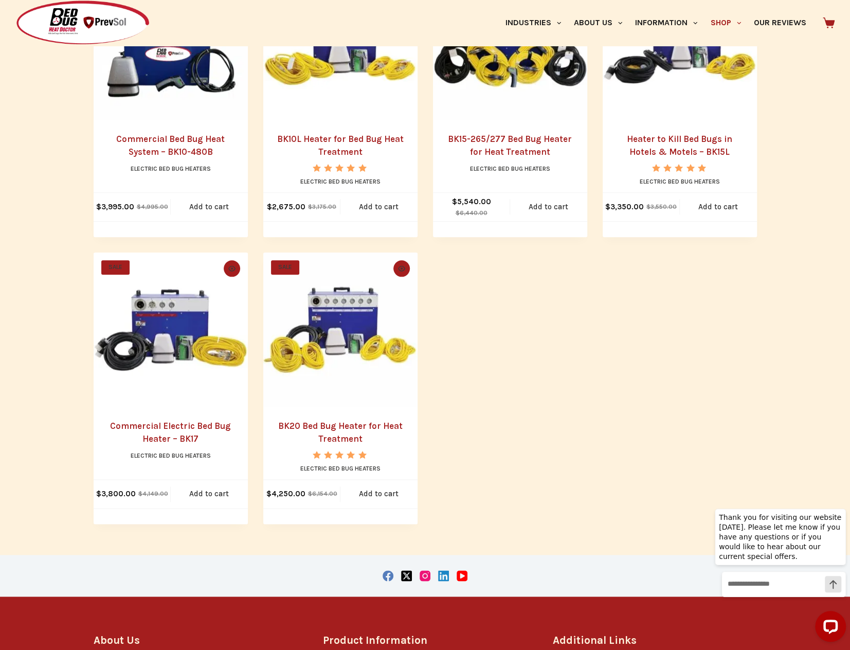
scroll to position [624, 0]
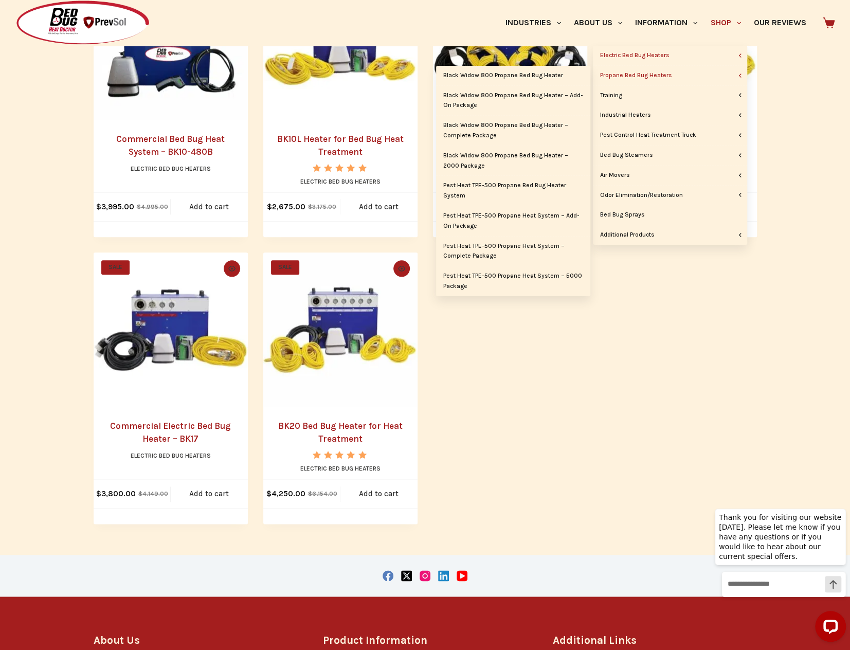
click at [666, 77] on link "Propane Bed Bug Heaters" at bounding box center [670, 76] width 154 height 20
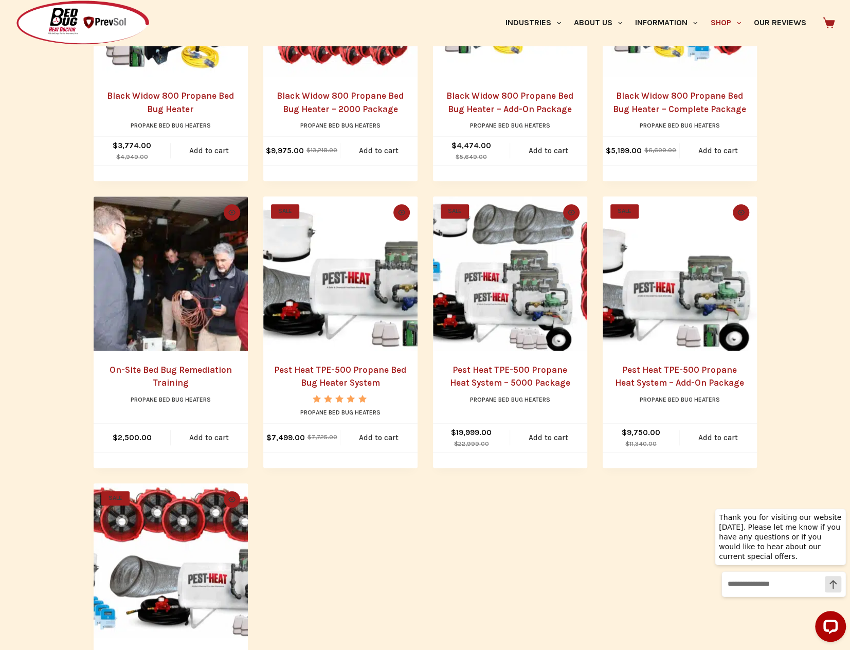
scroll to position [360, 0]
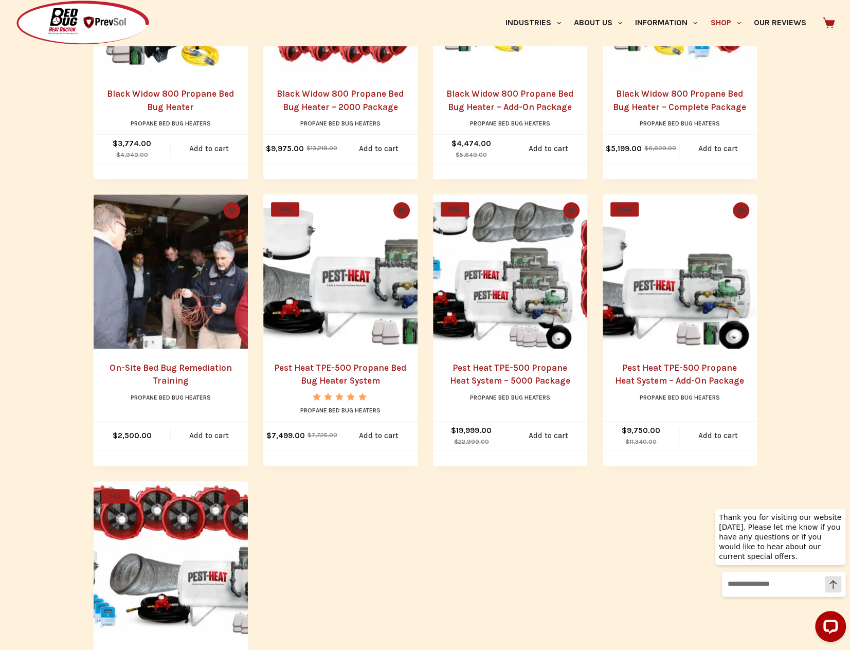
click at [67, 22] on img at bounding box center [82, 23] width 135 height 46
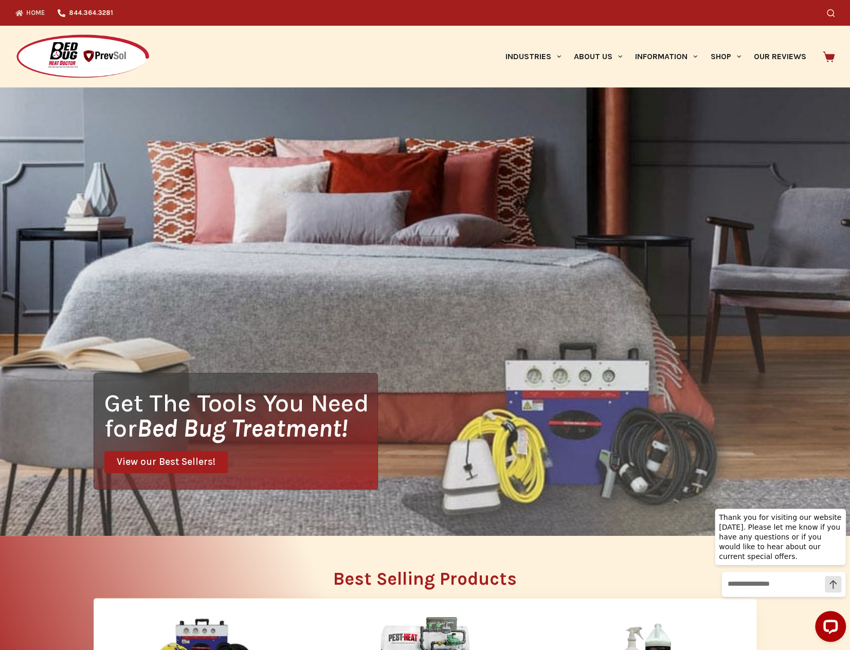
click at [82, 51] on img at bounding box center [82, 57] width 135 height 46
